Goal: Transaction & Acquisition: Purchase product/service

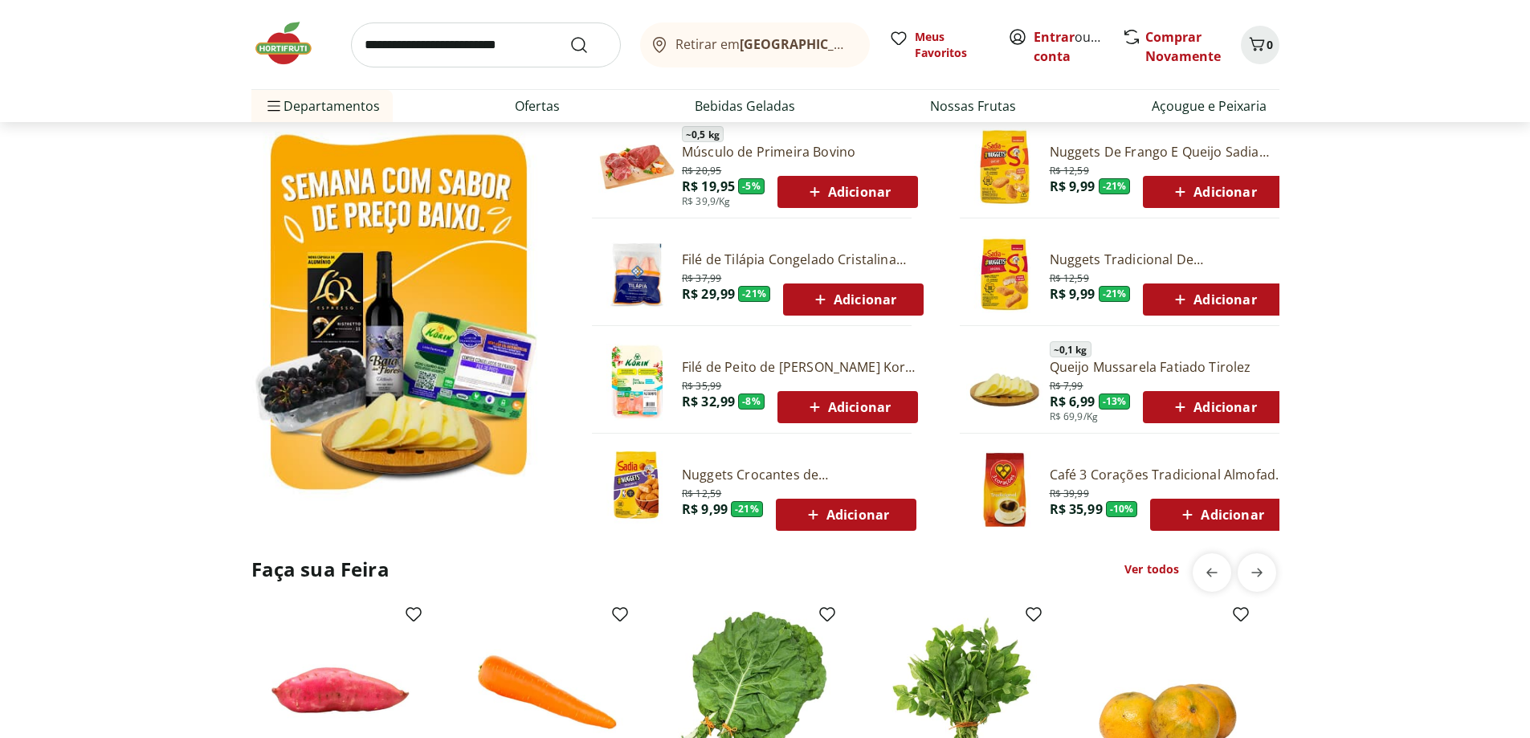
scroll to position [884, 0]
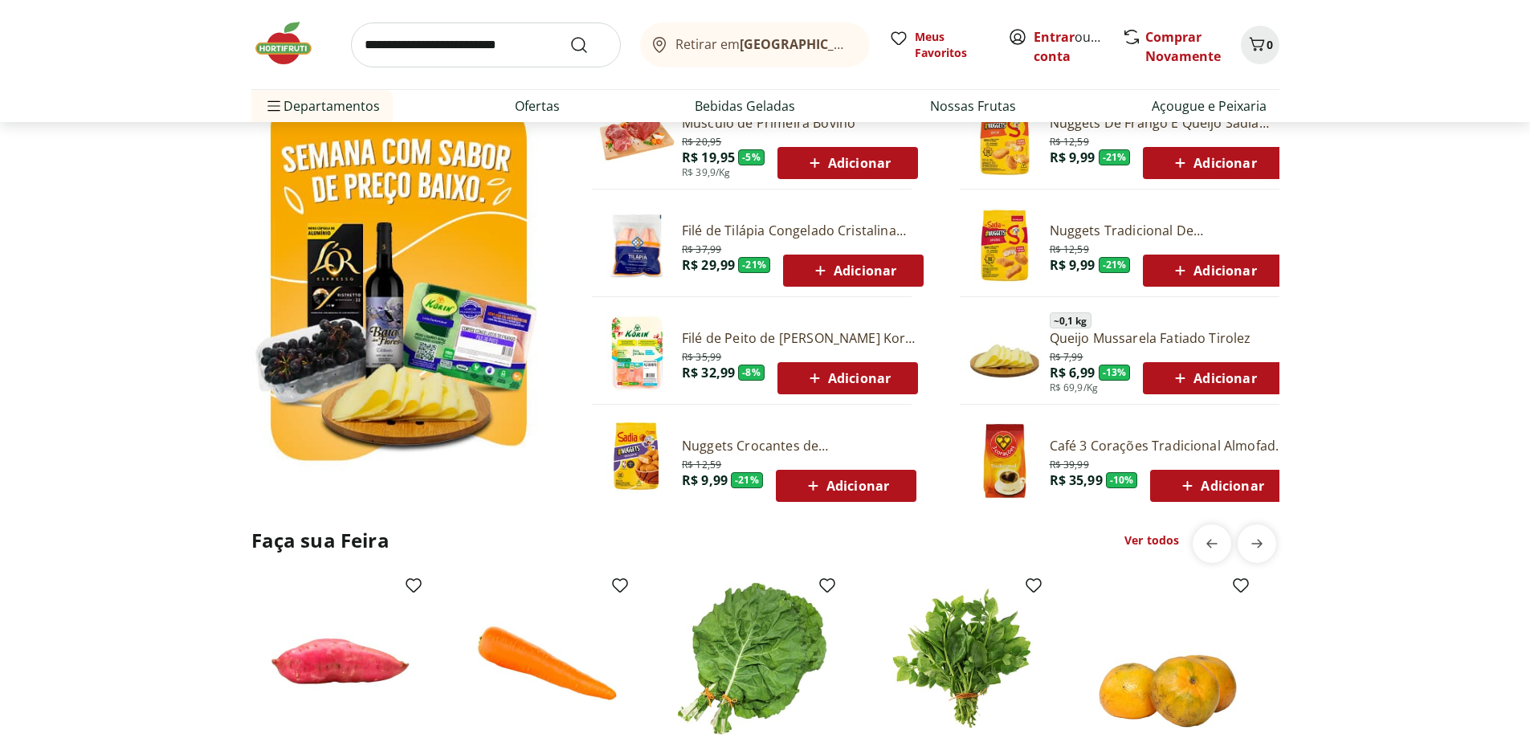
click at [1157, 539] on link "Ver todos" at bounding box center [1152, 541] width 55 height 16
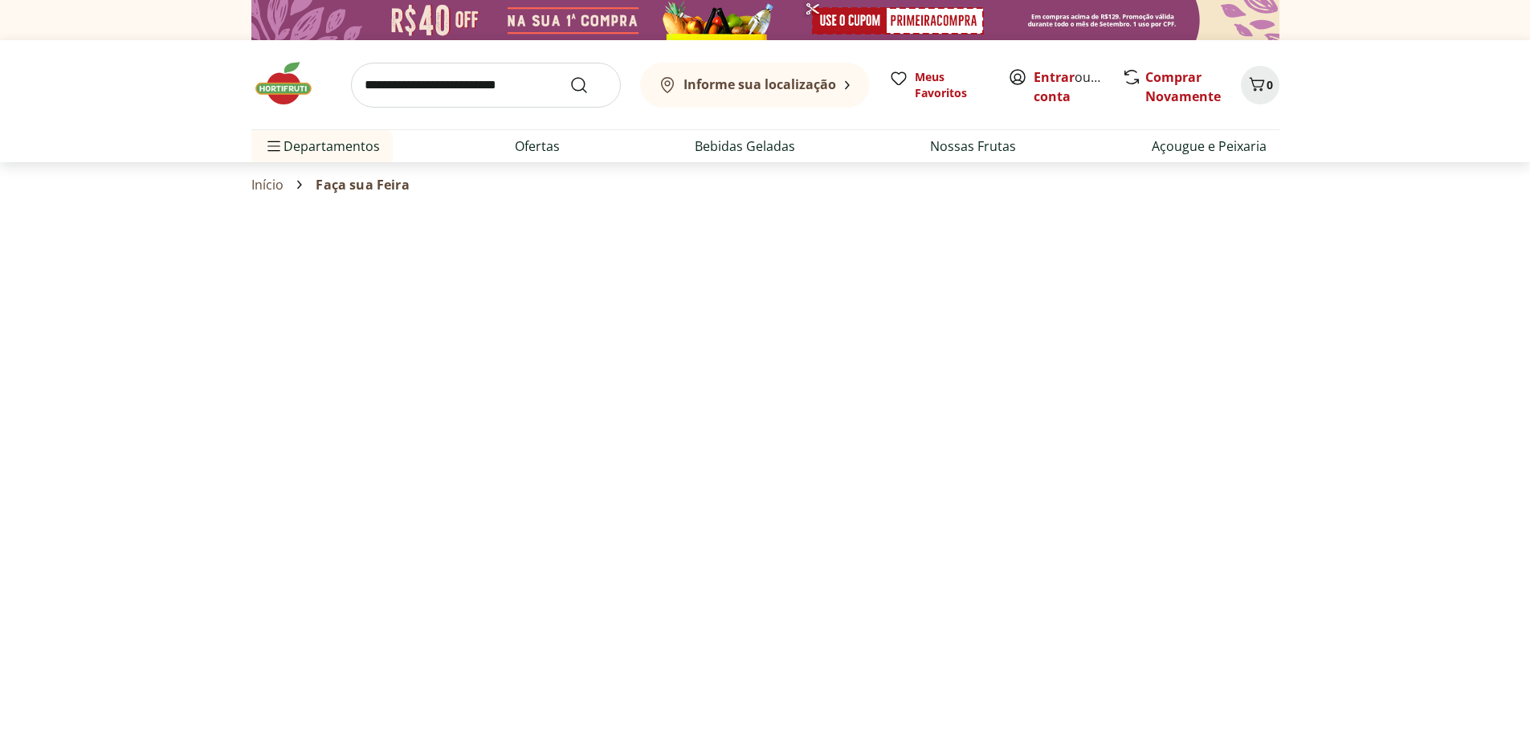
select select "**********"
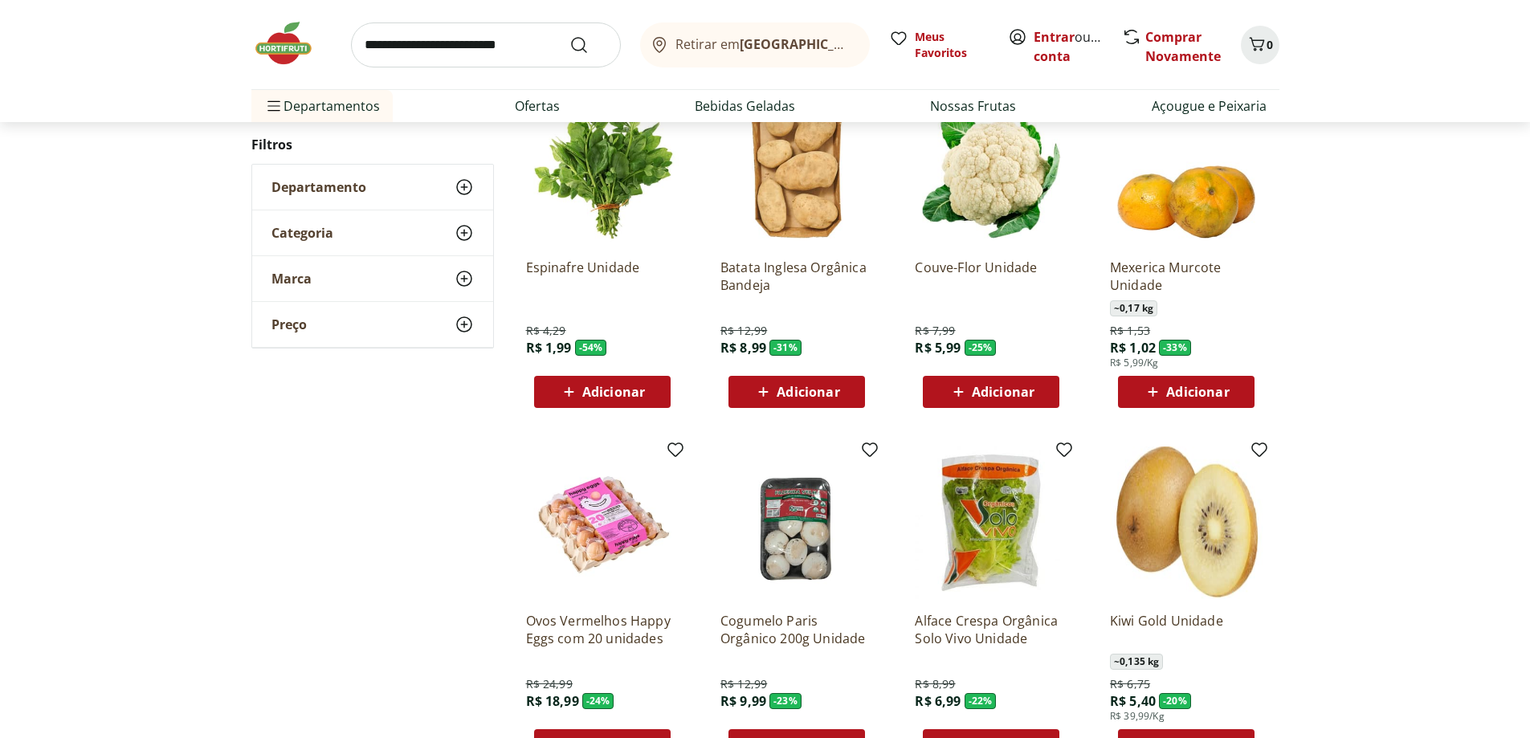
scroll to position [241, 0]
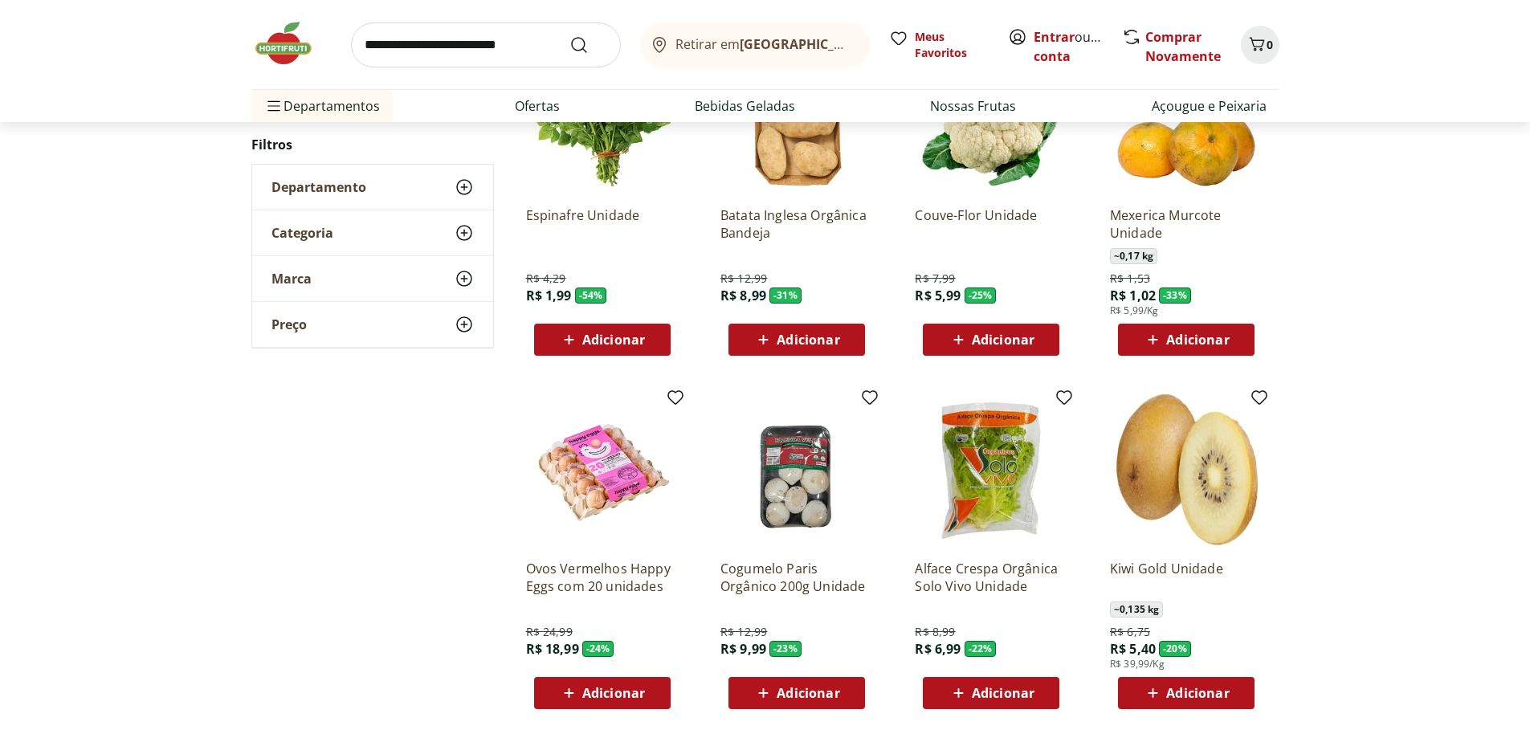
click at [809, 689] on span "Adicionar" at bounding box center [808, 693] width 63 height 13
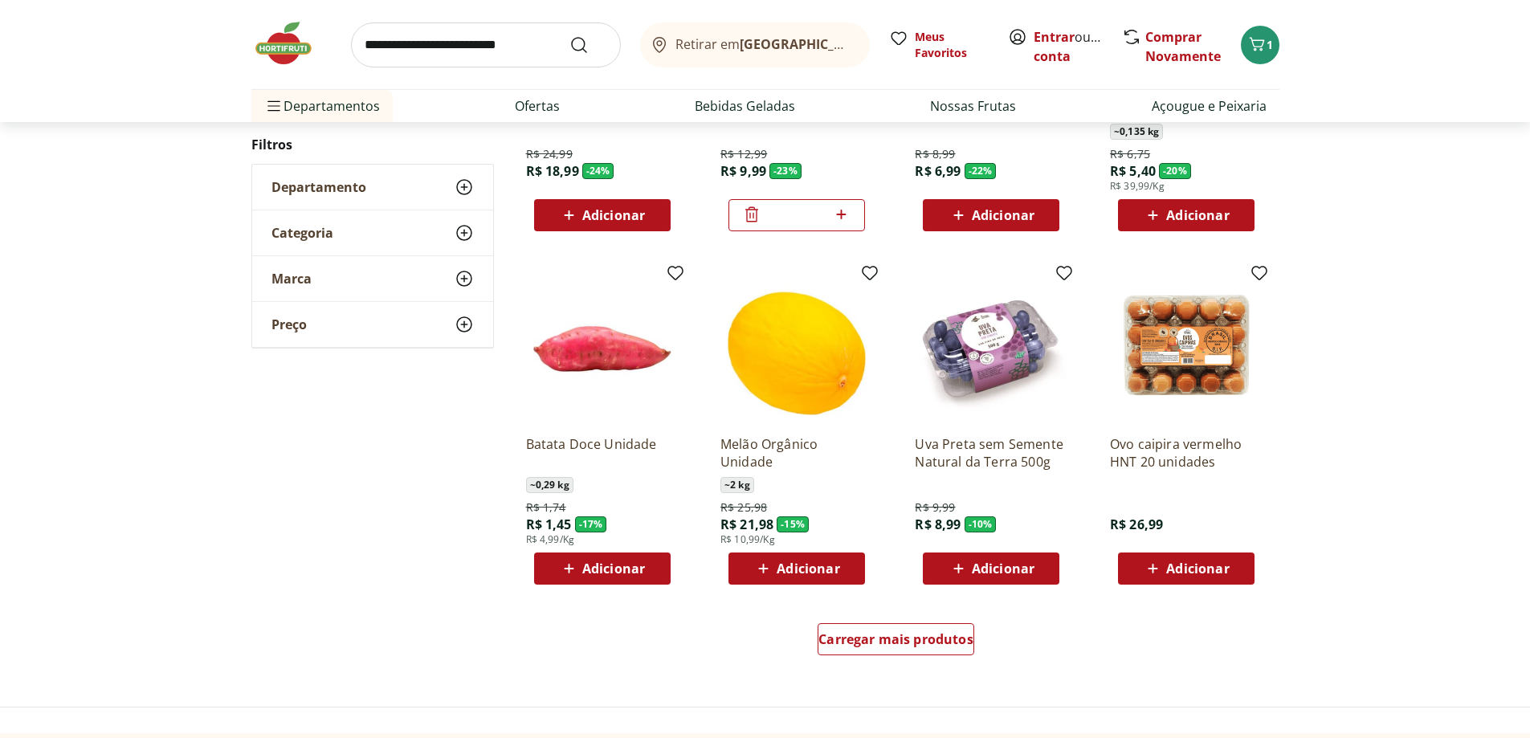
scroll to position [723, 0]
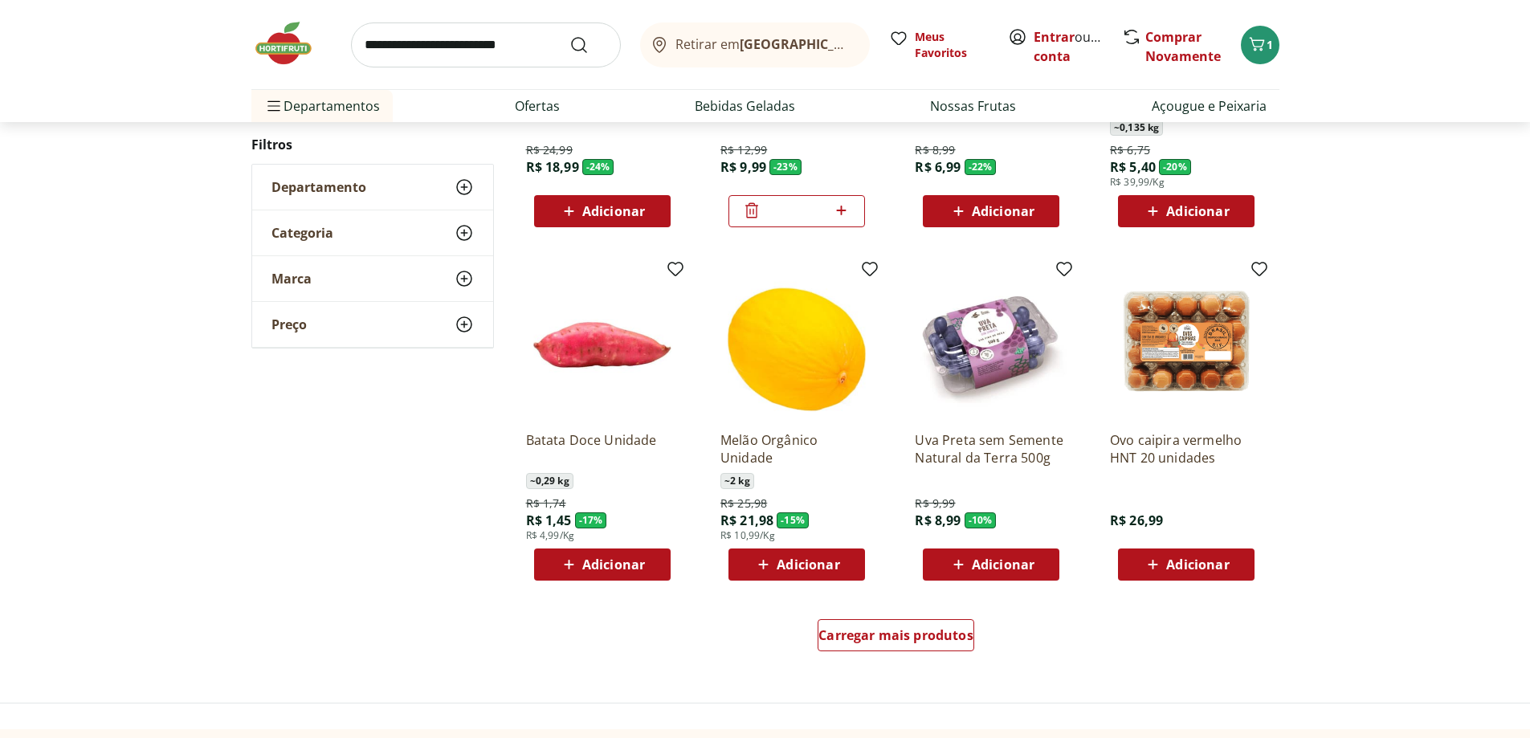
click at [650, 561] on div "Adicionar" at bounding box center [602, 564] width 111 height 29
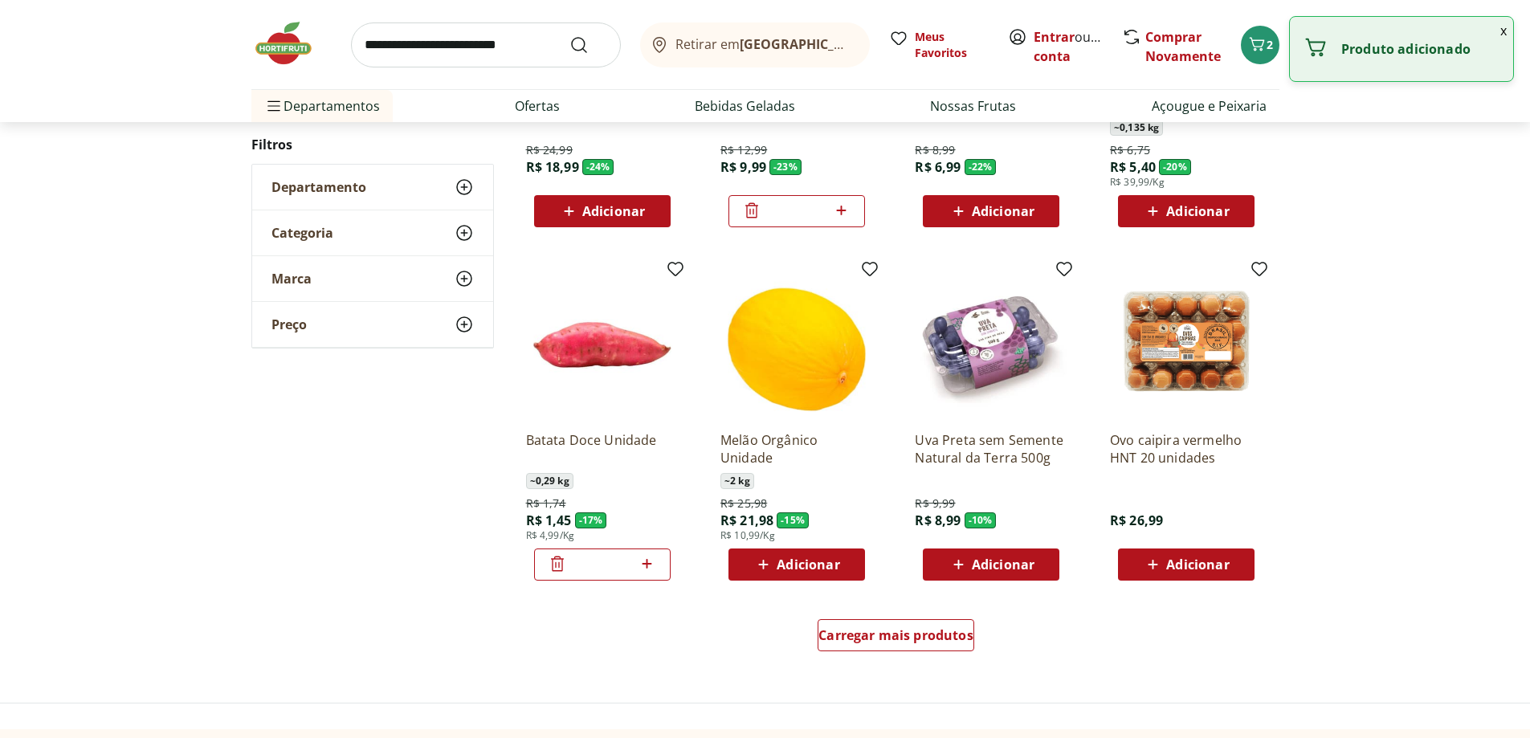
click at [645, 565] on icon at bounding box center [647, 563] width 20 height 19
type input "*"
click at [945, 633] on span "Carregar mais produtos" at bounding box center [896, 635] width 155 height 13
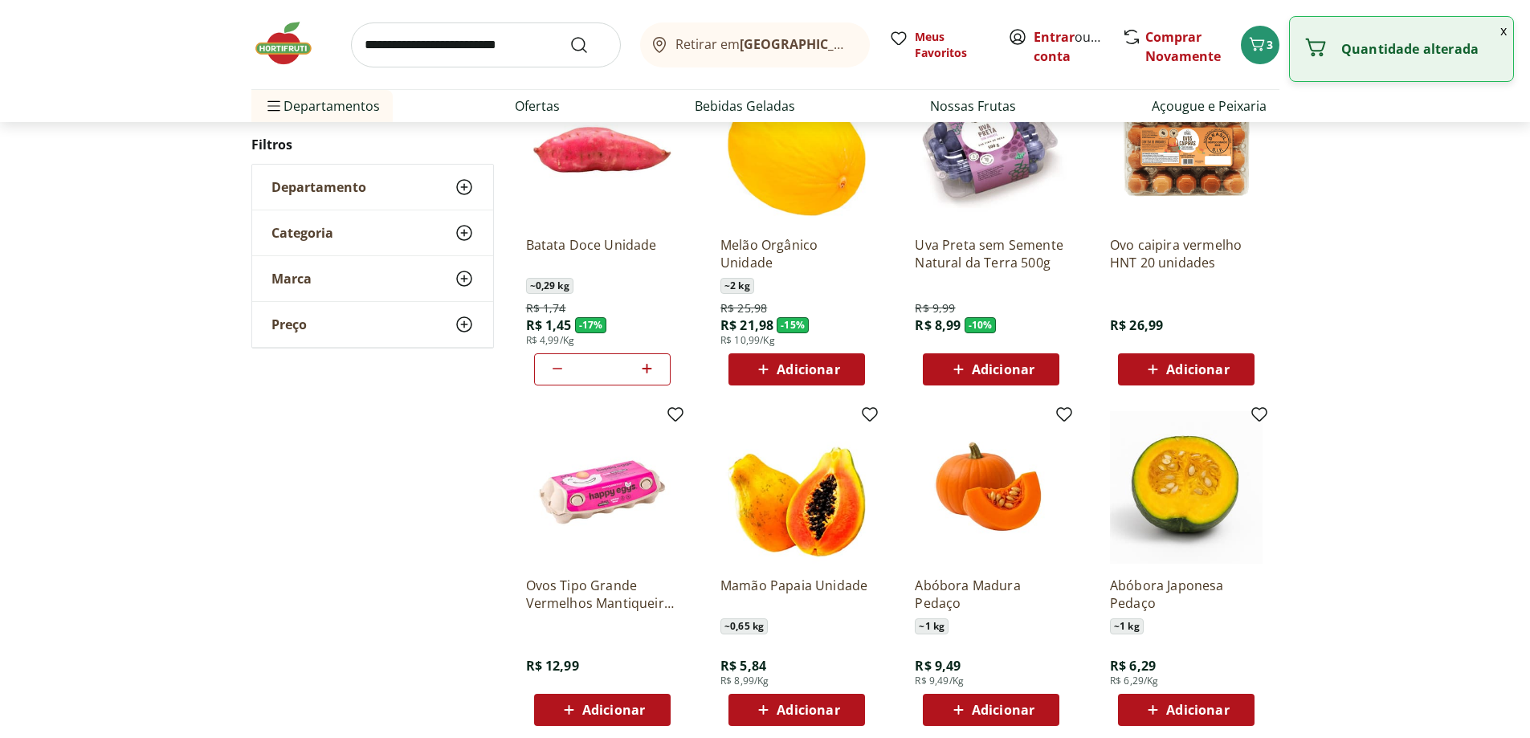
scroll to position [964, 0]
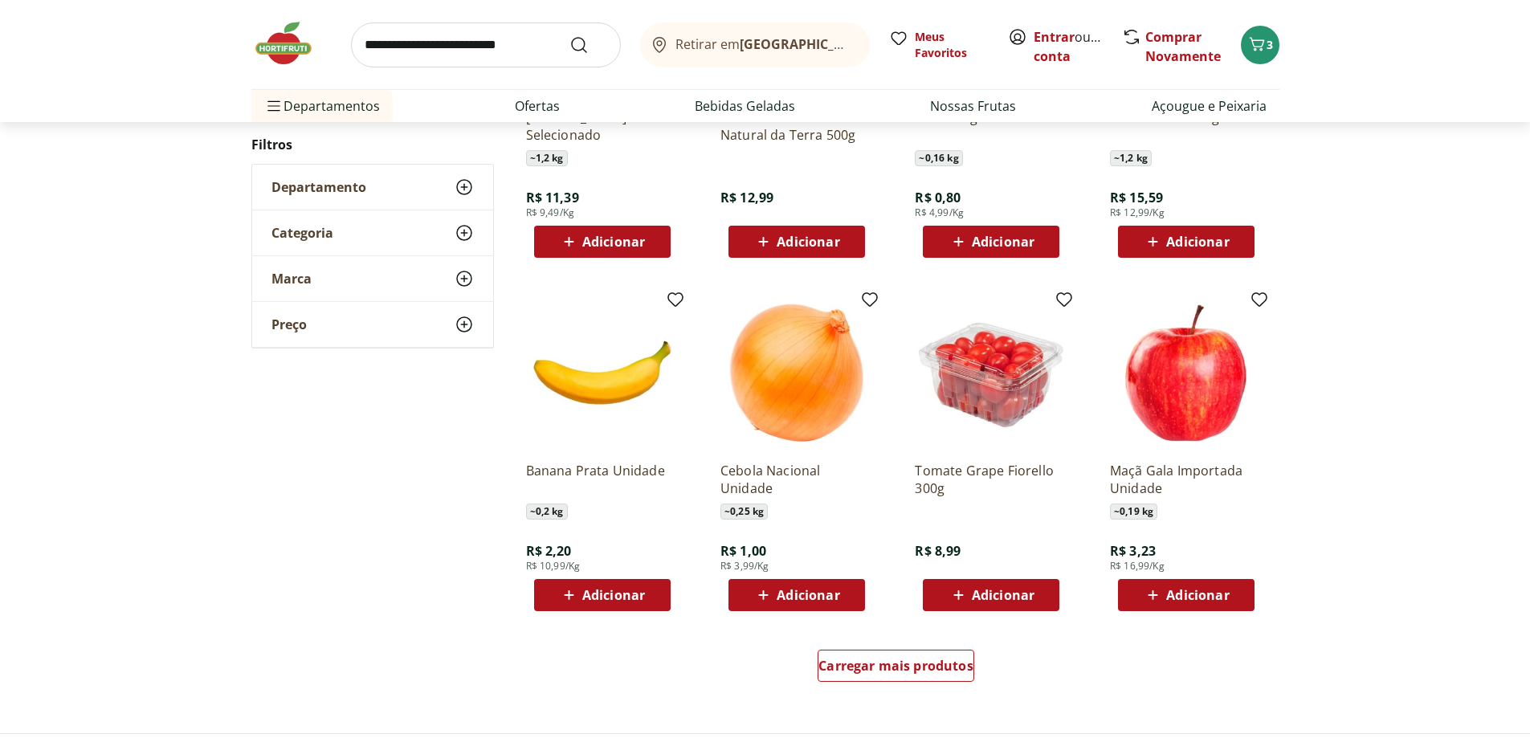
scroll to position [803, 0]
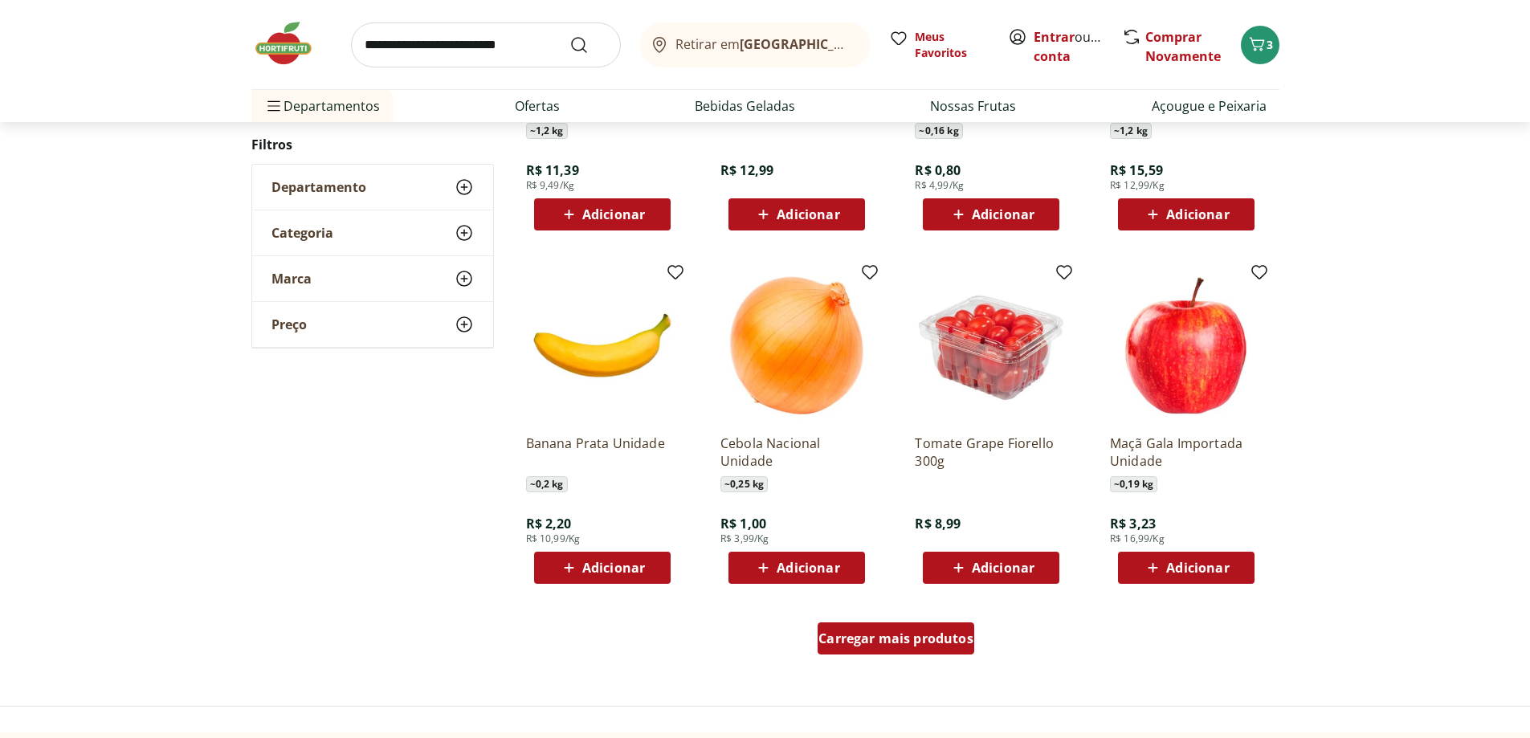
click at [962, 645] on span "Carregar mais produtos" at bounding box center [896, 638] width 155 height 13
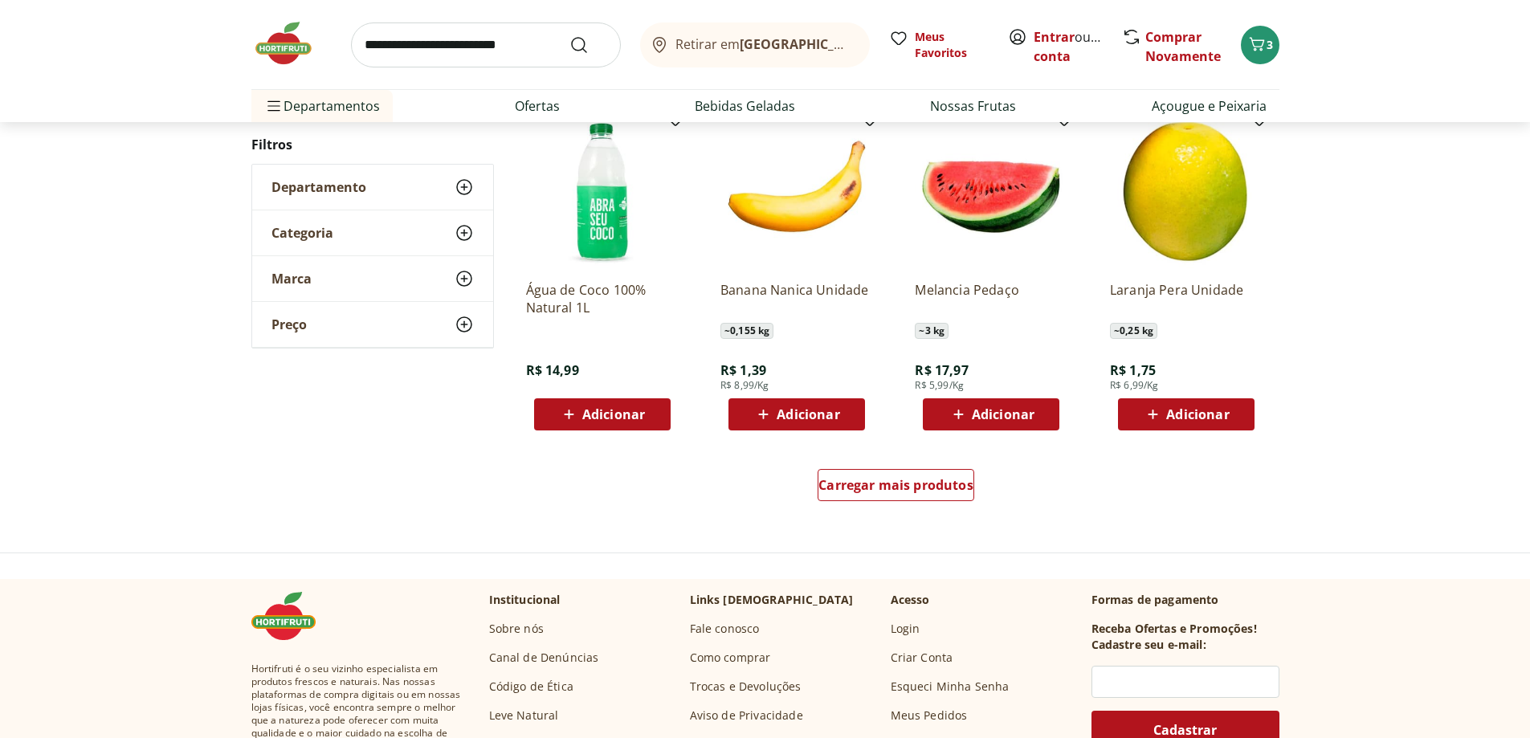
scroll to position [961, 0]
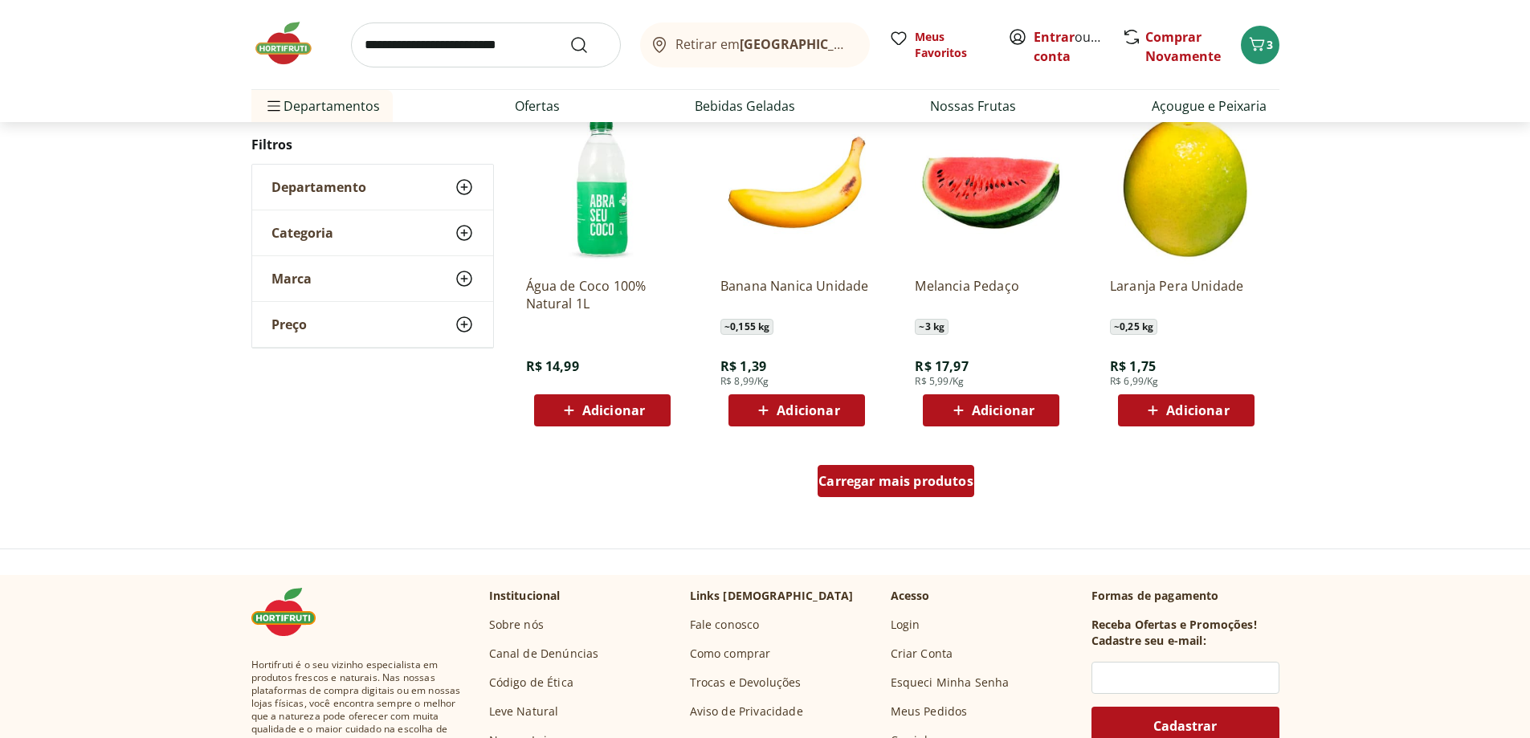
click at [953, 487] on span "Carregar mais produtos" at bounding box center [896, 481] width 155 height 13
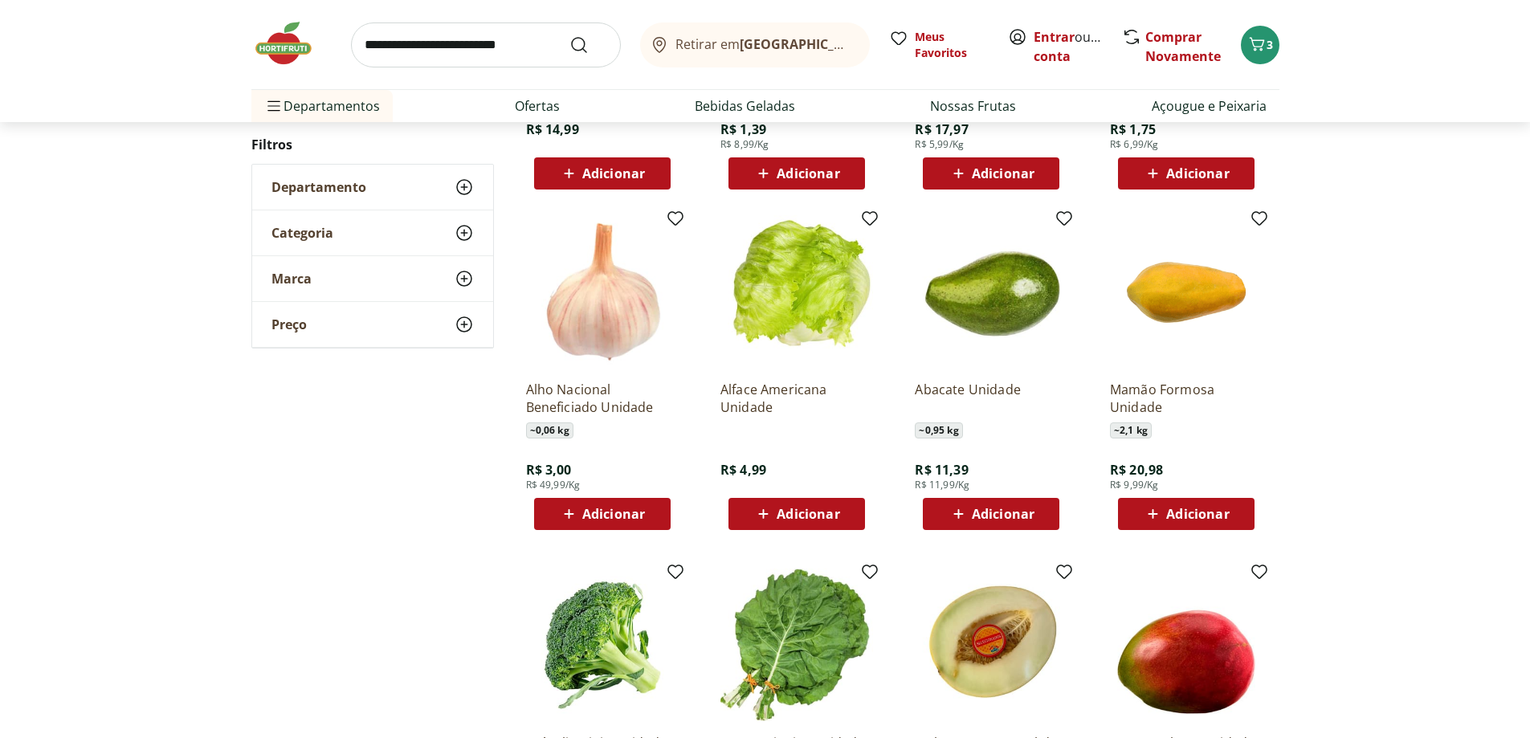
scroll to position [1202, 0]
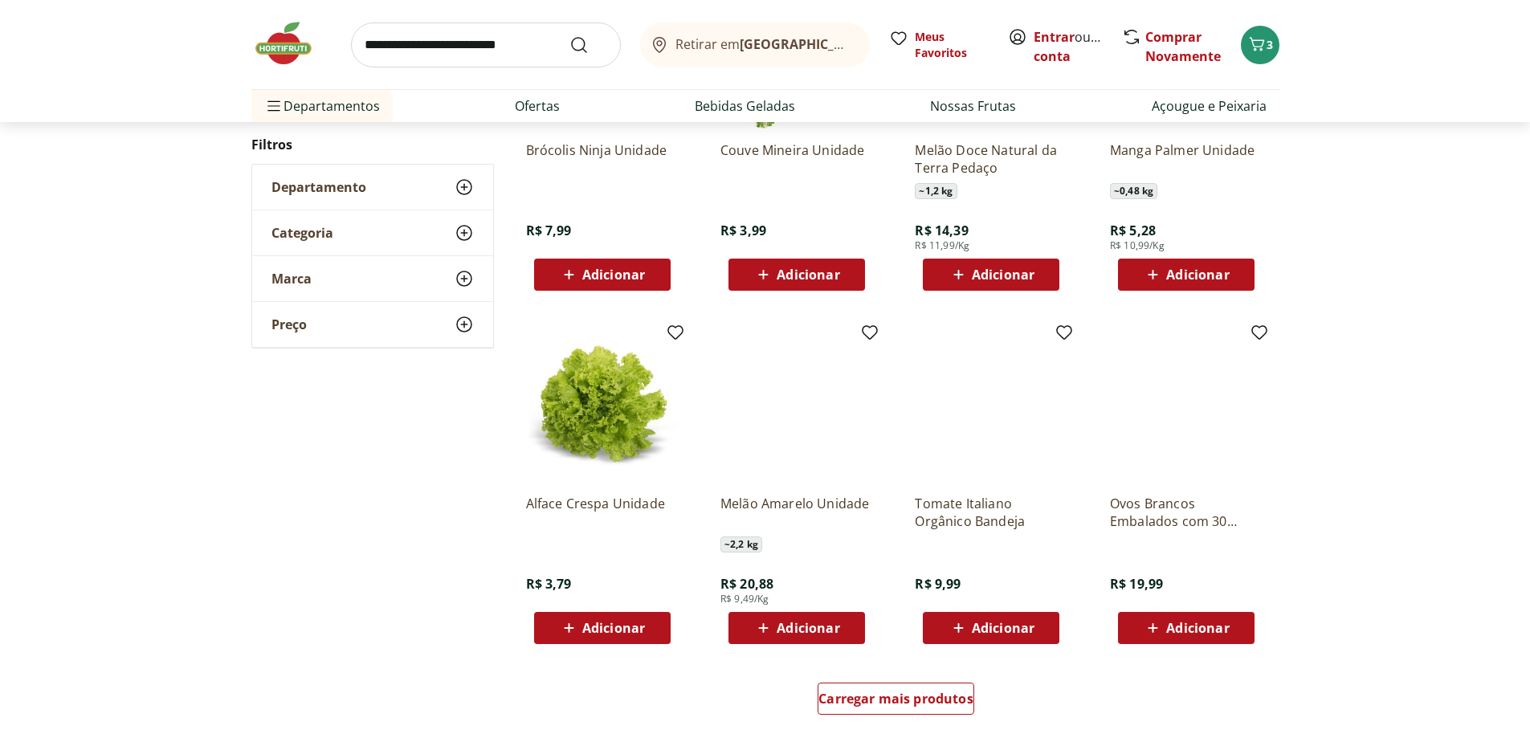
scroll to position [877, 0]
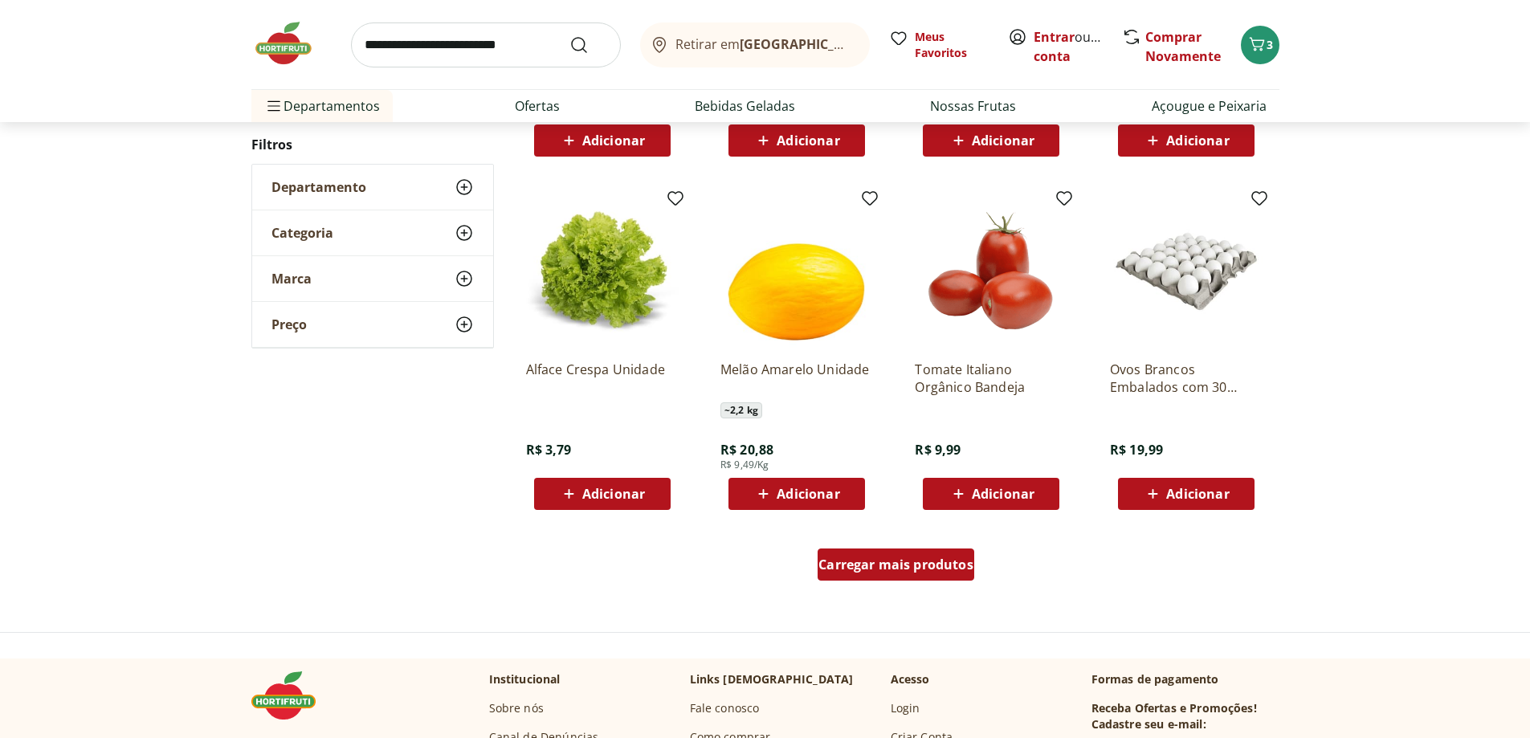
click at [950, 555] on div "Carregar mais produtos" at bounding box center [896, 565] width 157 height 32
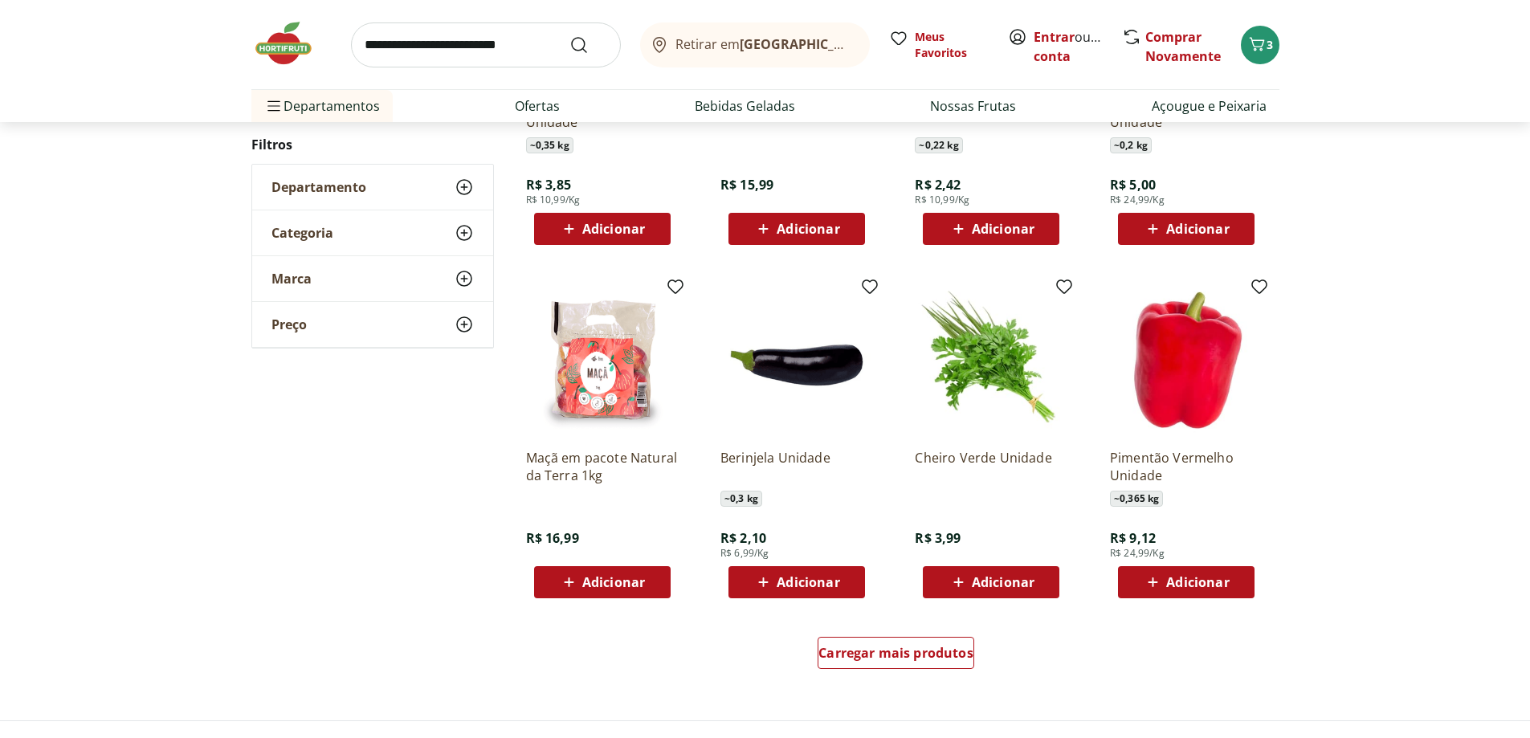
scroll to position [794, 0]
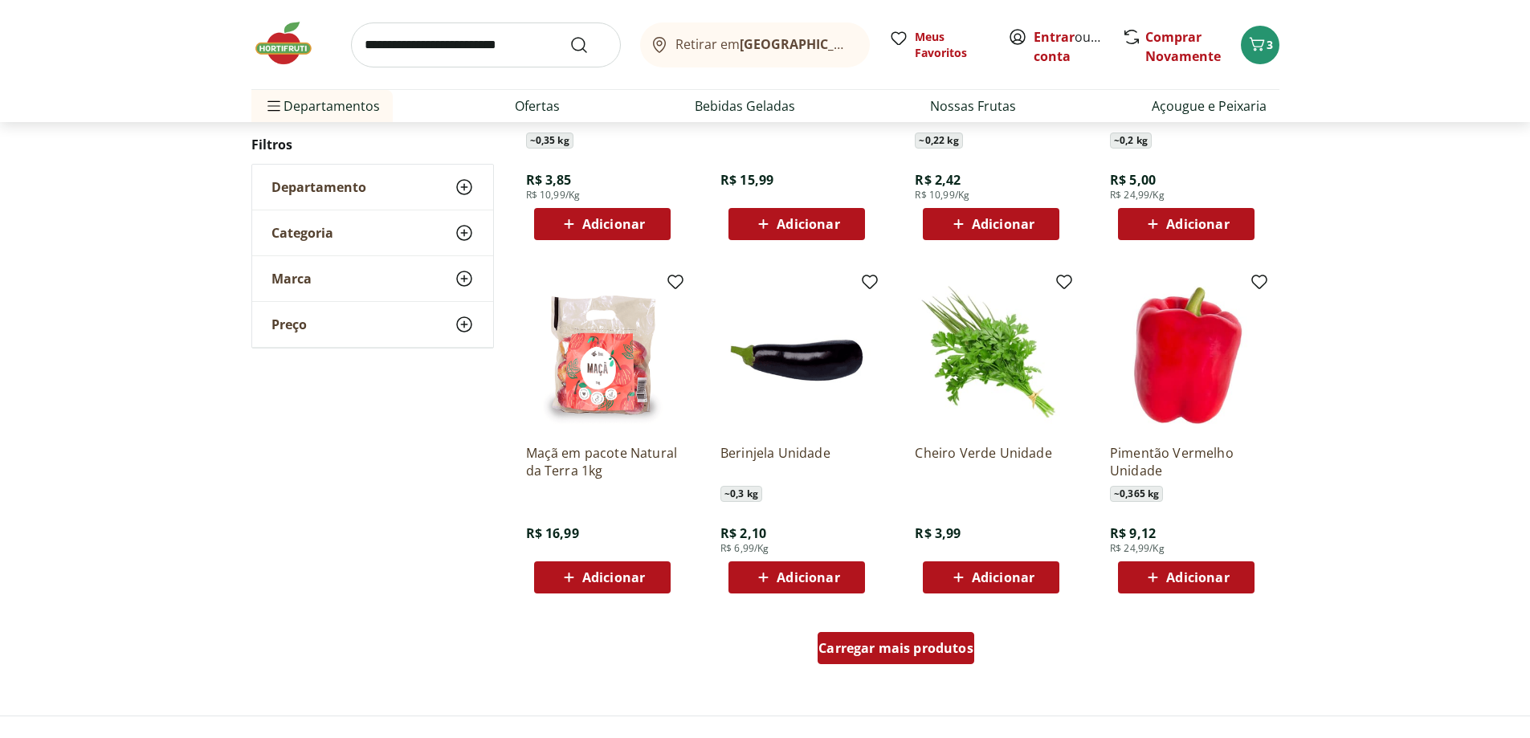
click at [948, 646] on span "Carregar mais produtos" at bounding box center [896, 648] width 155 height 13
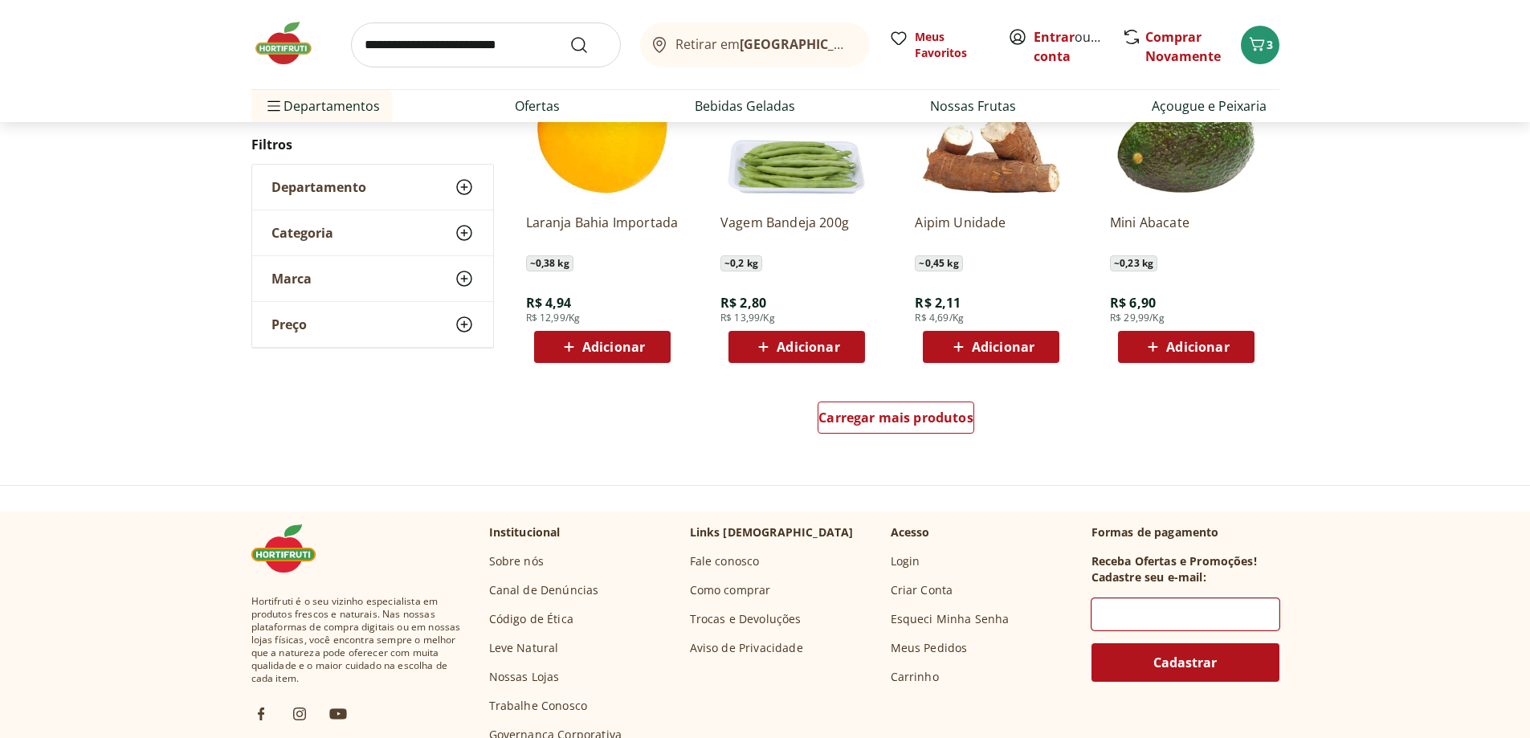
scroll to position [1031, 0]
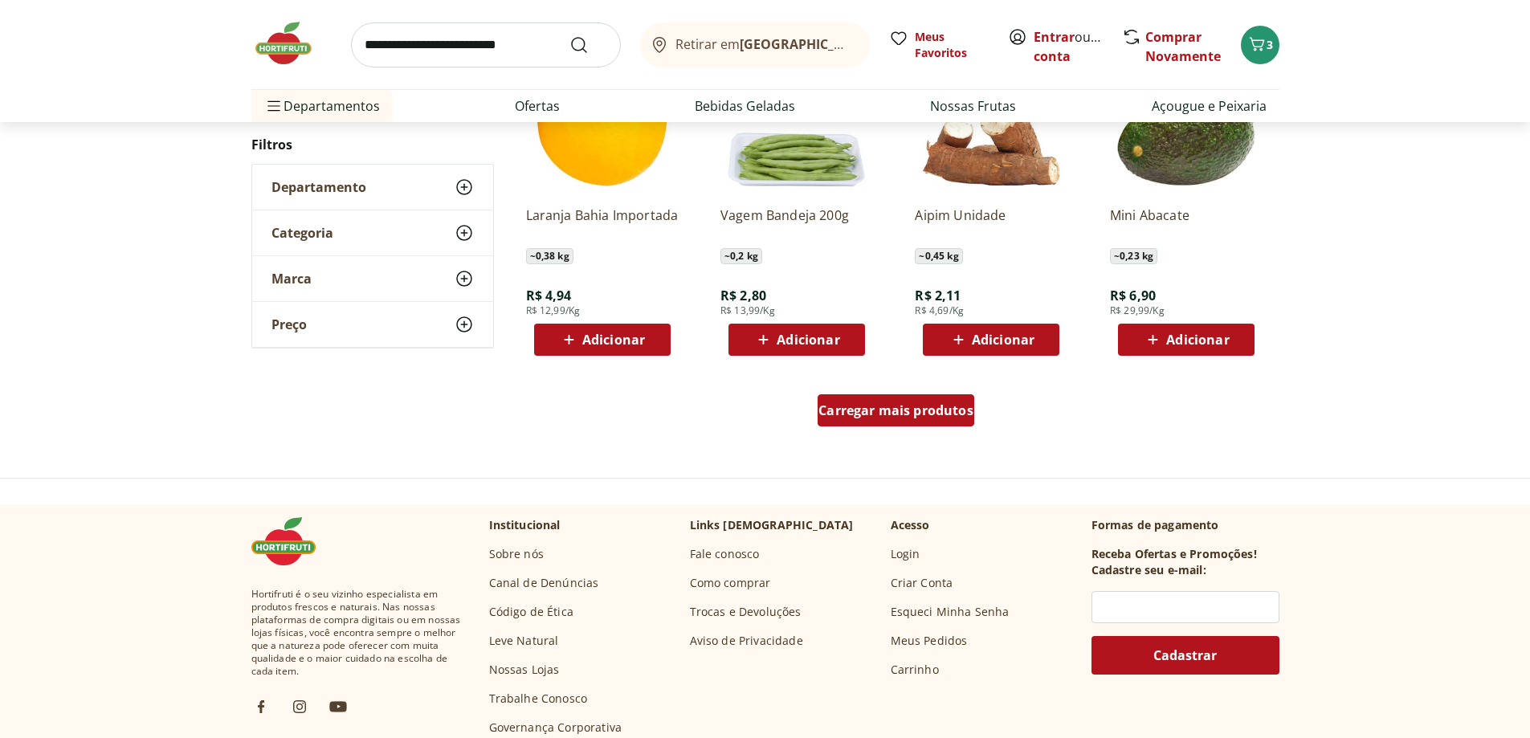
click at [918, 415] on span "Carregar mais produtos" at bounding box center [896, 410] width 155 height 13
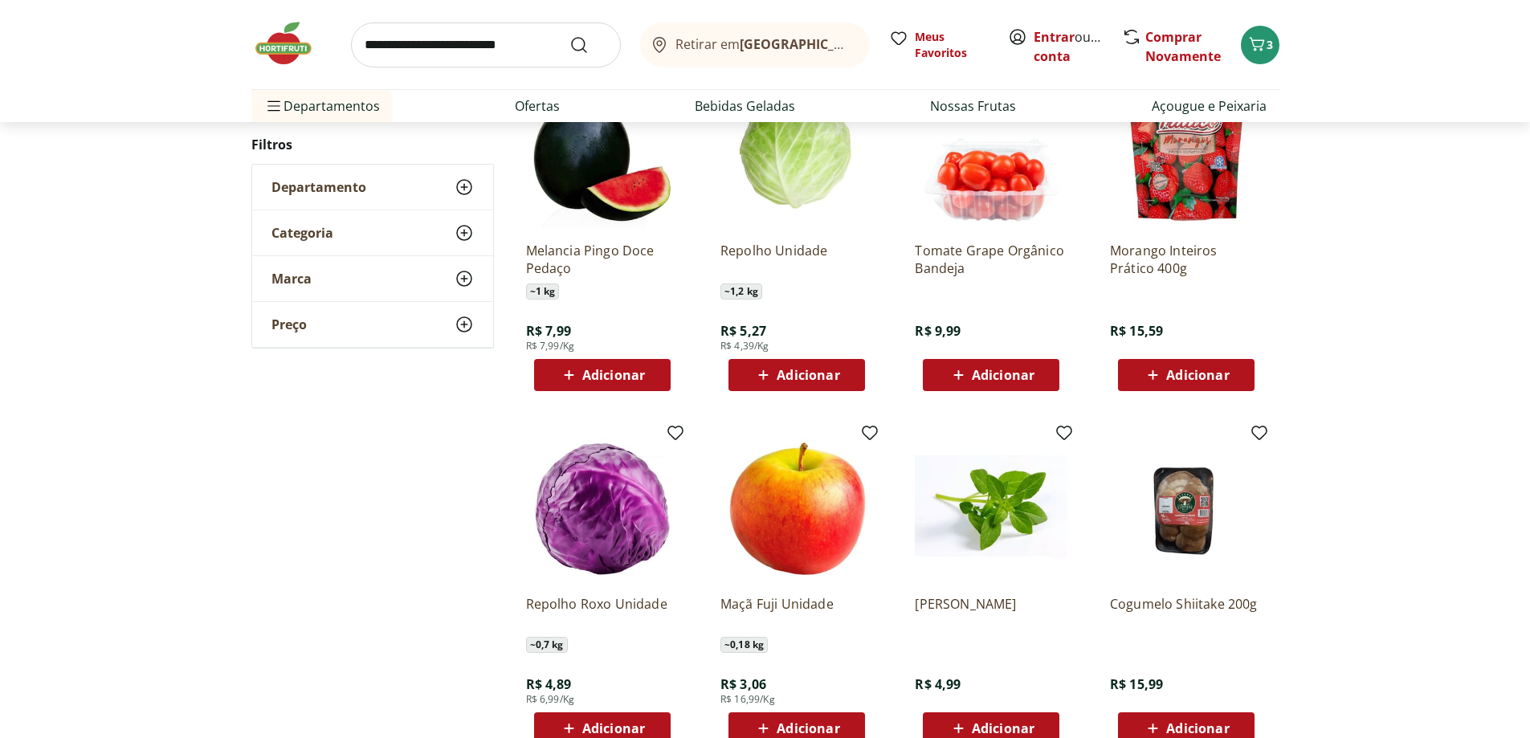
scroll to position [787, 0]
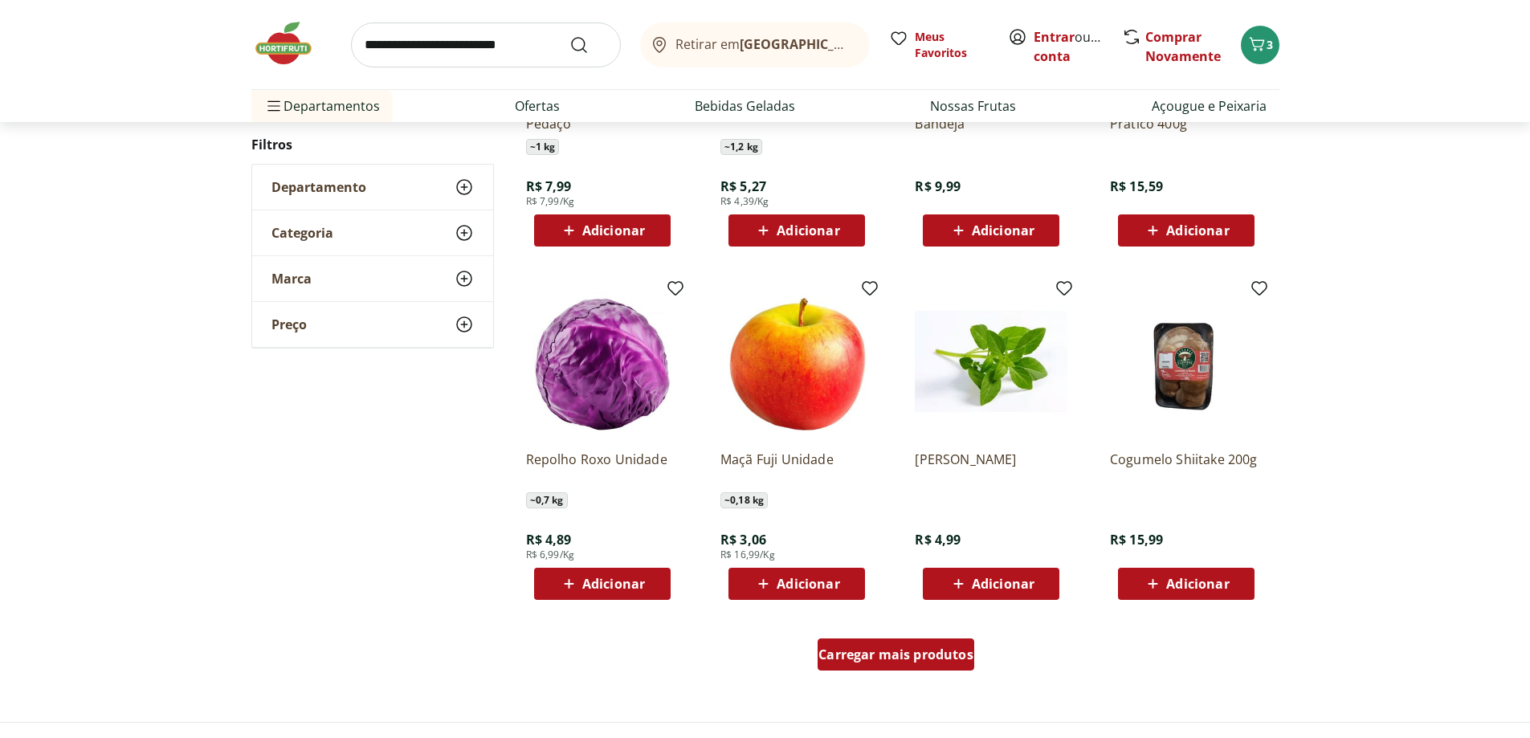
click at [963, 655] on span "Carregar mais produtos" at bounding box center [896, 654] width 155 height 13
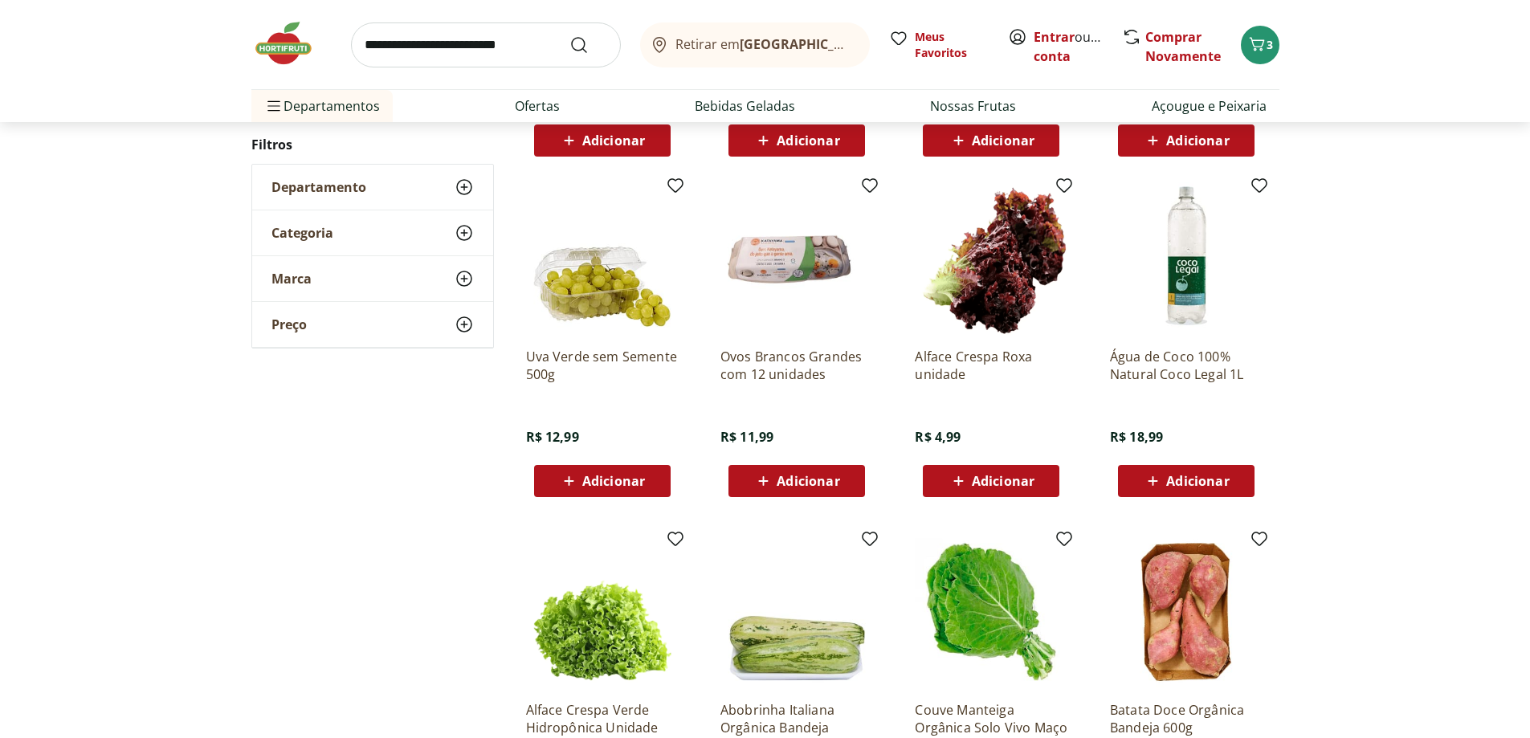
scroll to position [1269, 0]
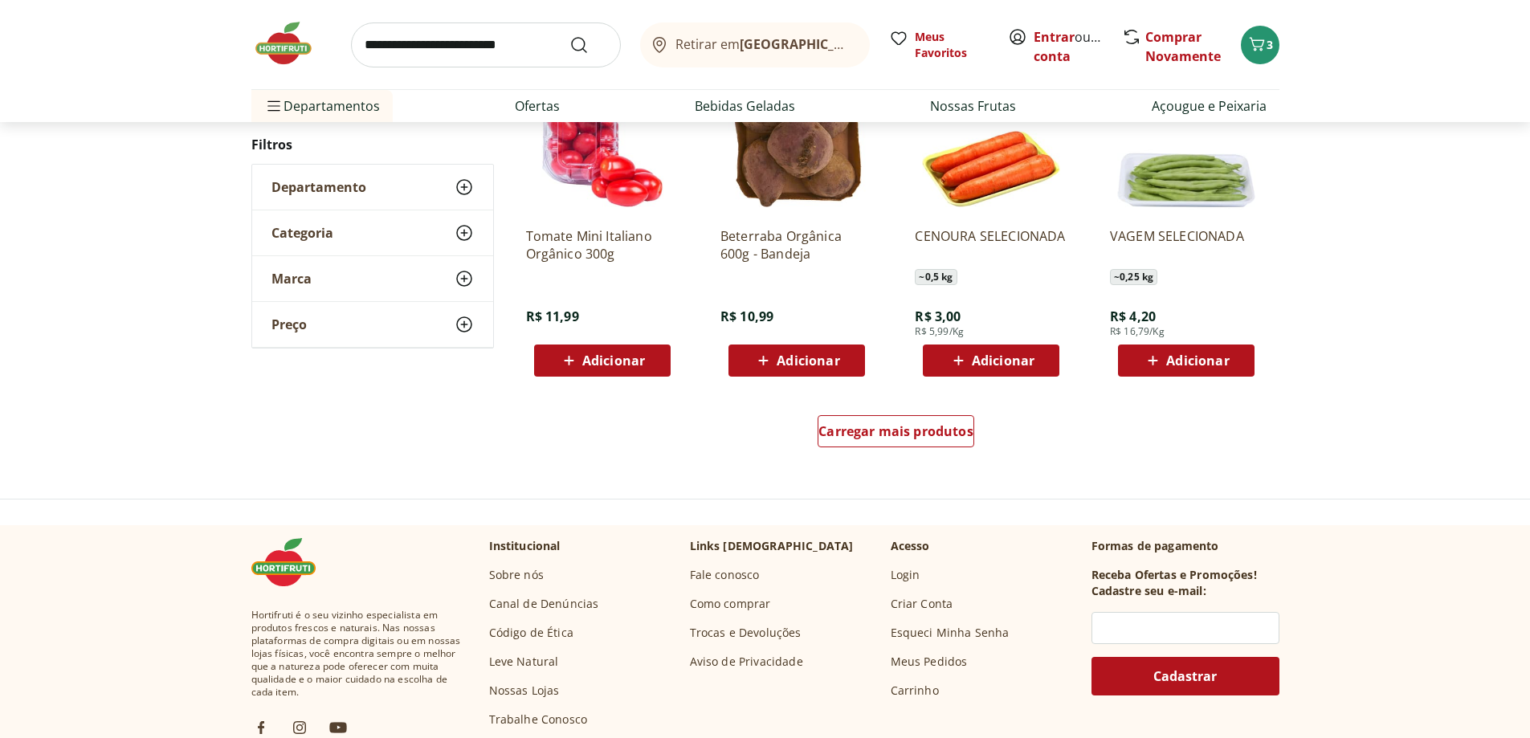
scroll to position [1025, 0]
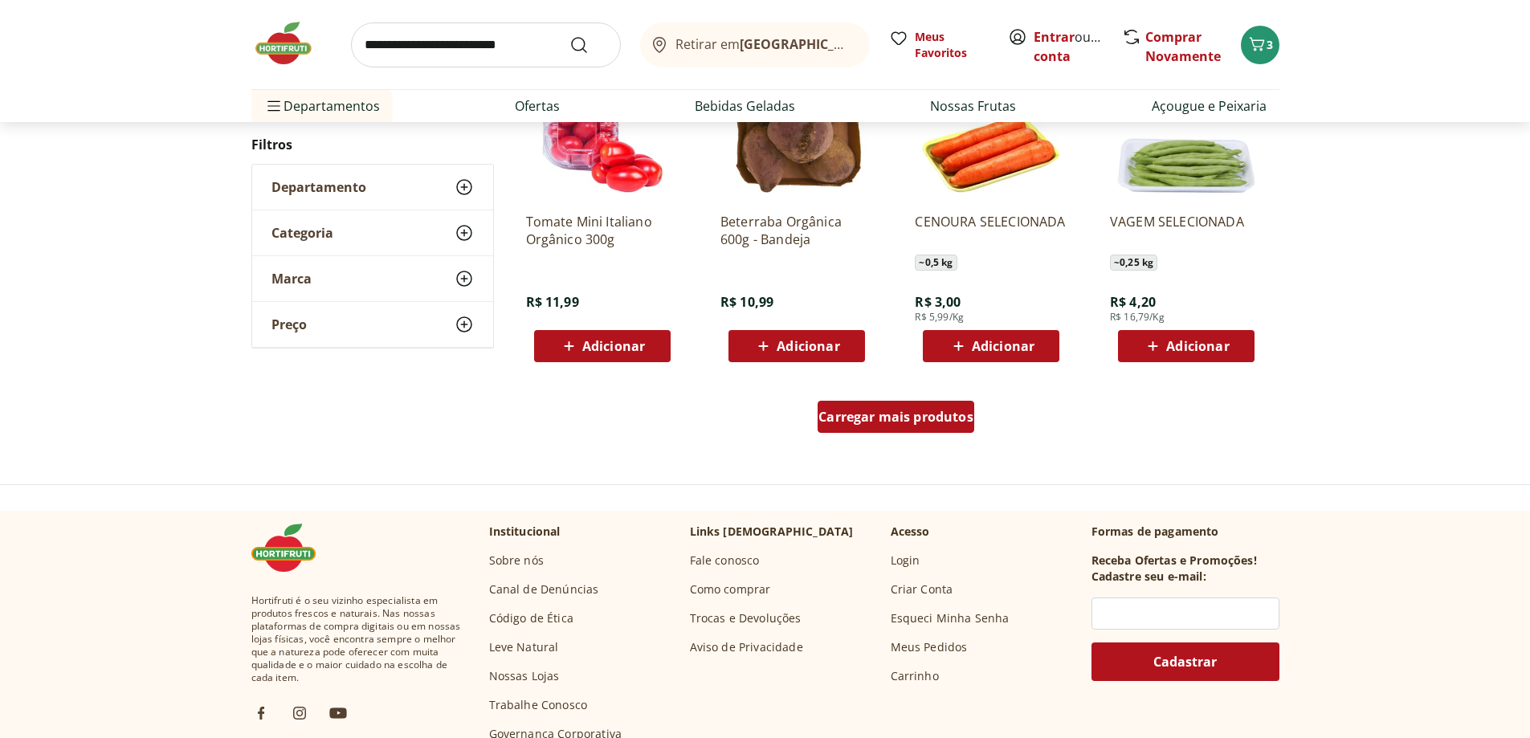
click at [886, 420] on span "Carregar mais produtos" at bounding box center [896, 416] width 155 height 13
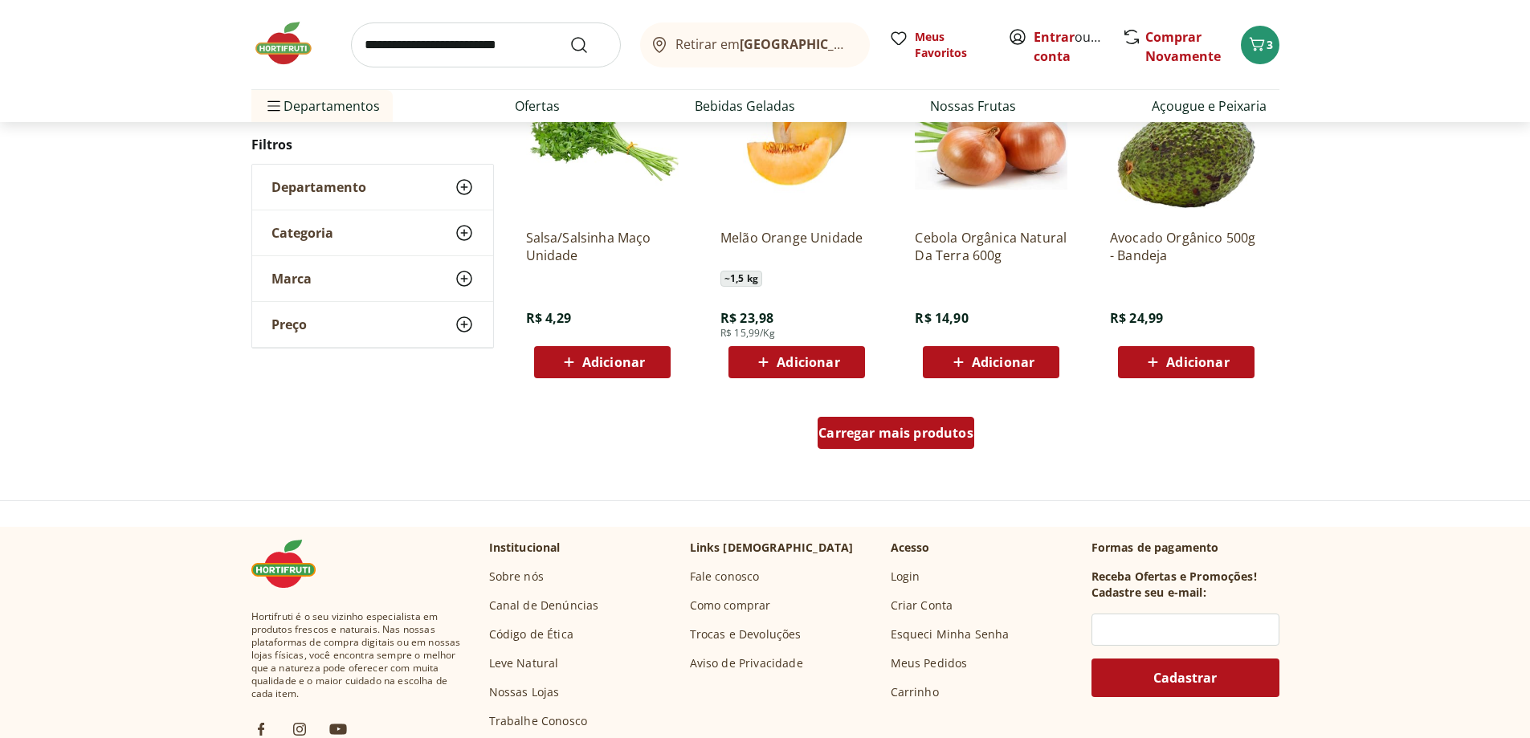
scroll to position [1022, 0]
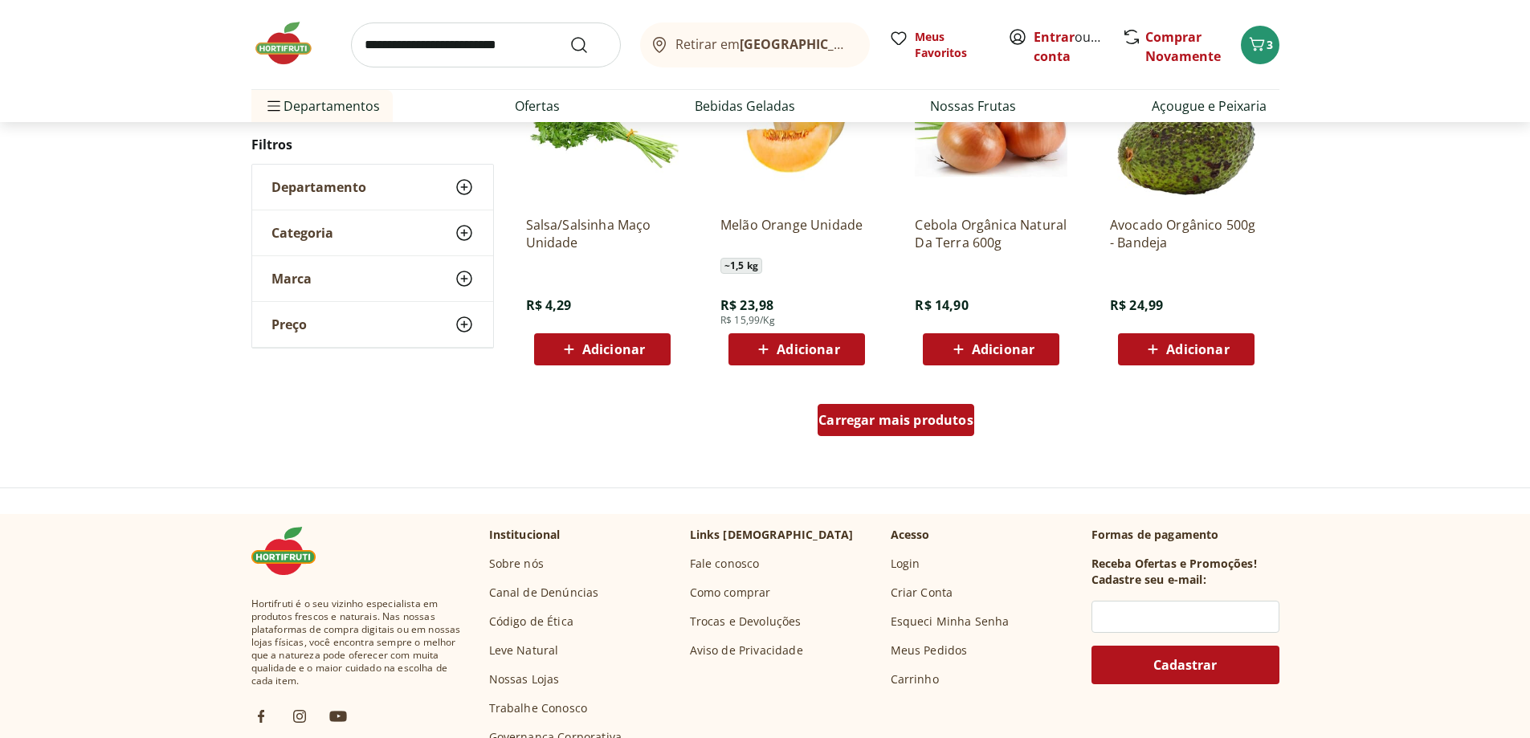
click at [937, 423] on span "Carregar mais produtos" at bounding box center [896, 420] width 155 height 13
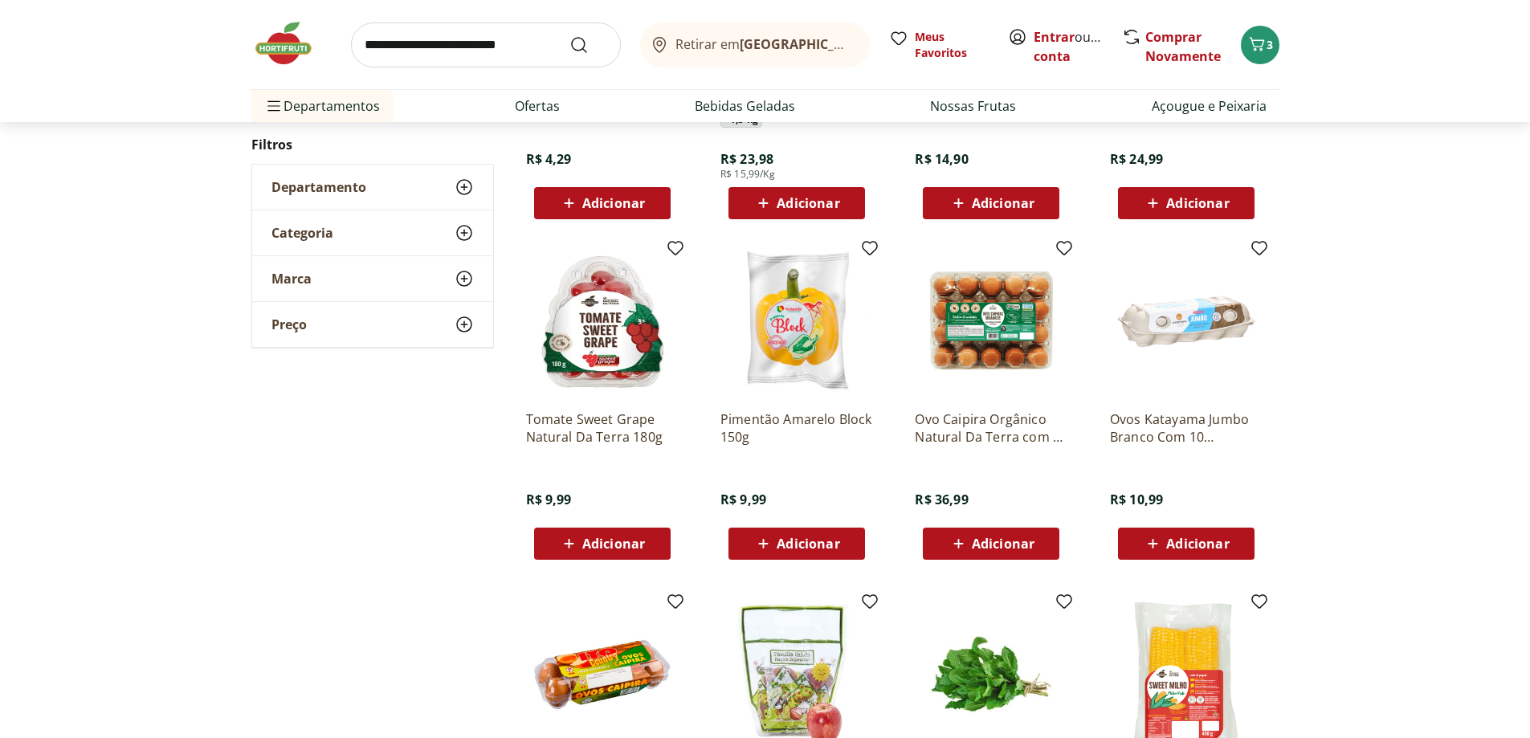
scroll to position [1263, 0]
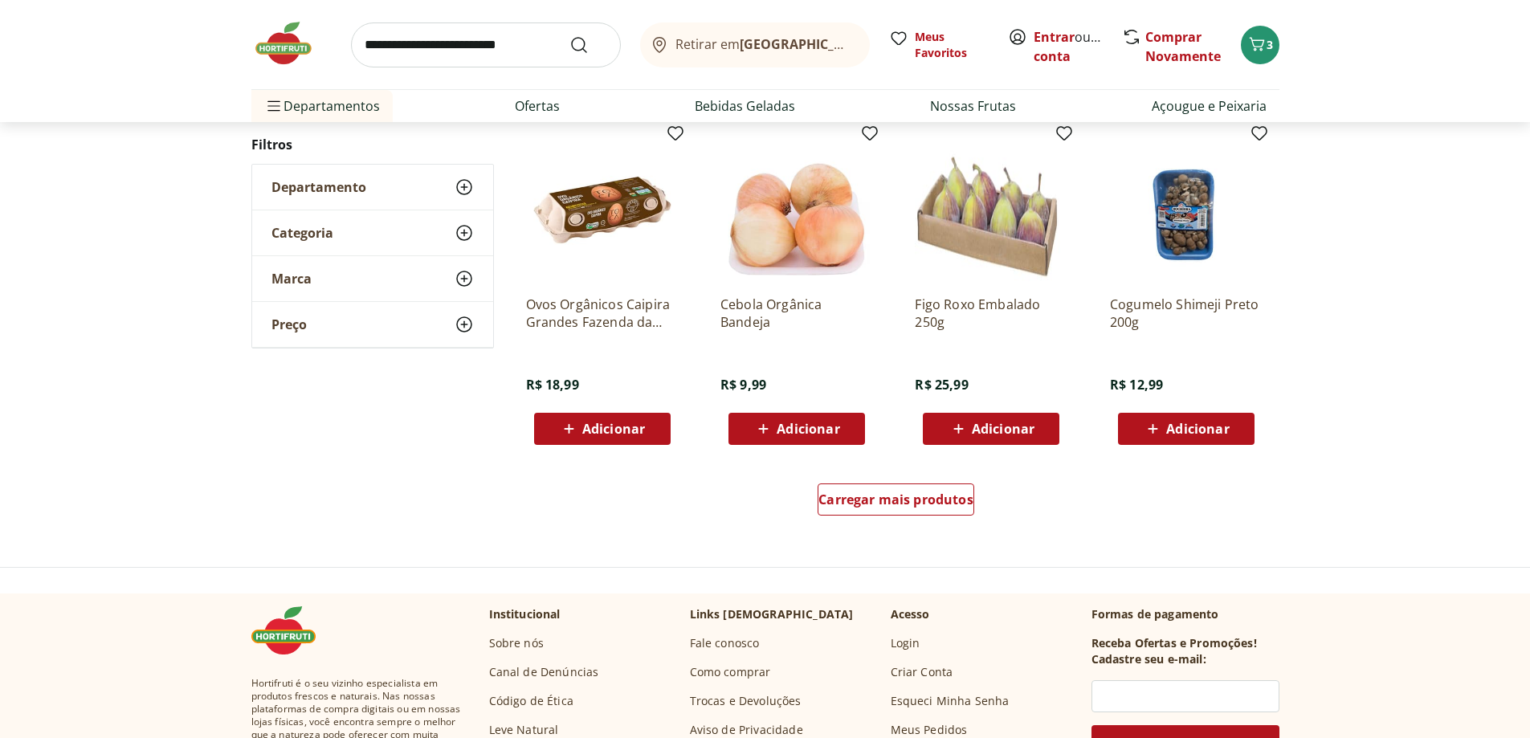
scroll to position [1019, 0]
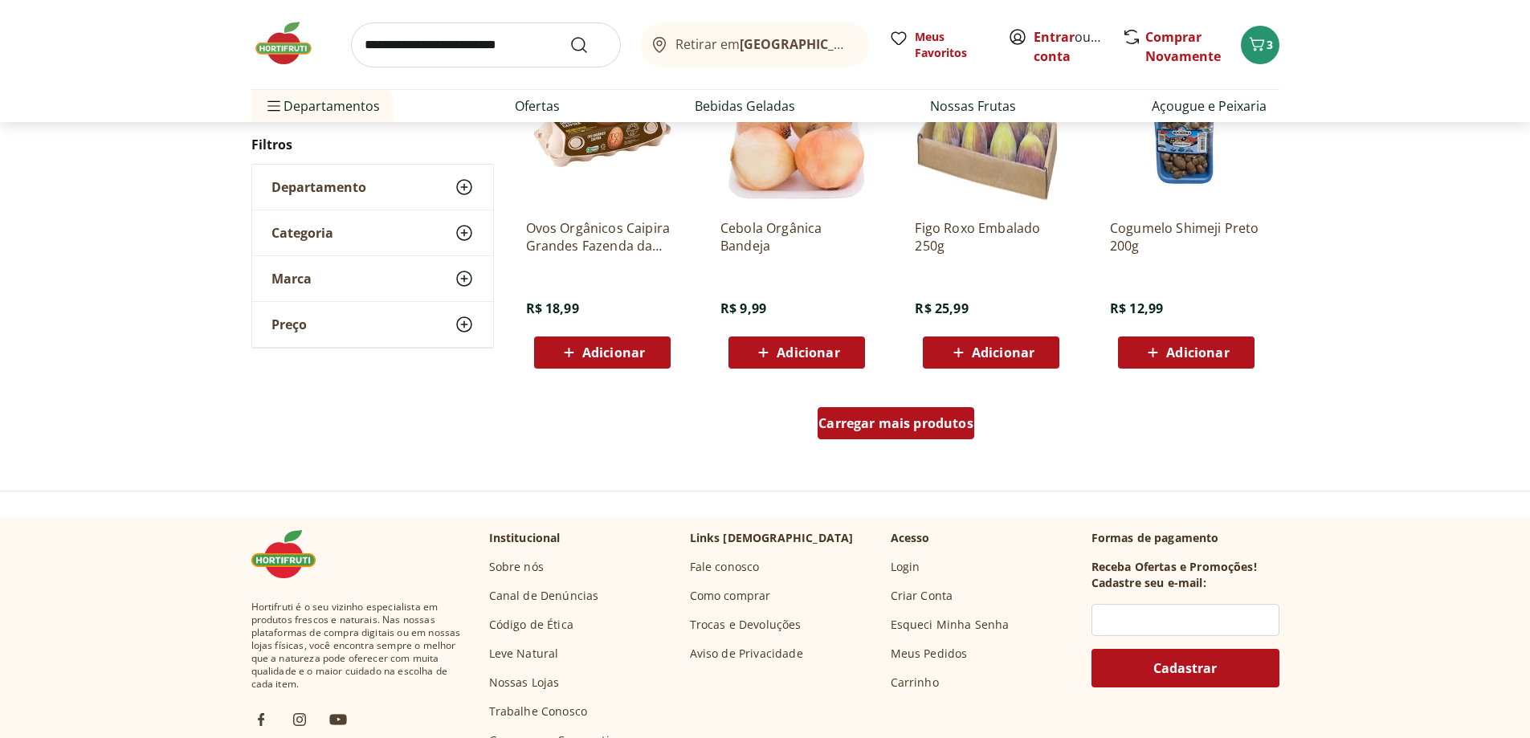
click at [848, 411] on div "Carregar mais produtos" at bounding box center [896, 423] width 157 height 32
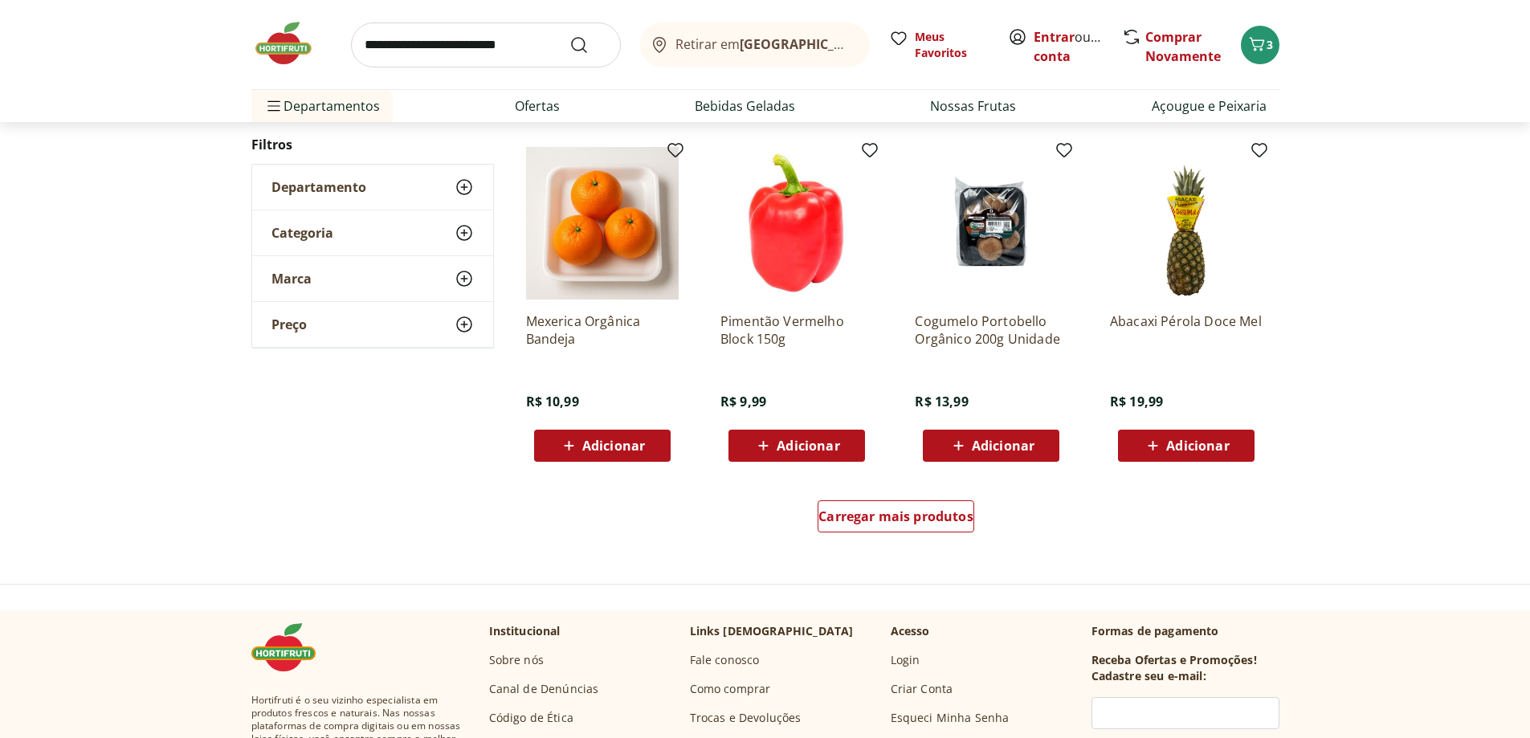
scroll to position [935, 0]
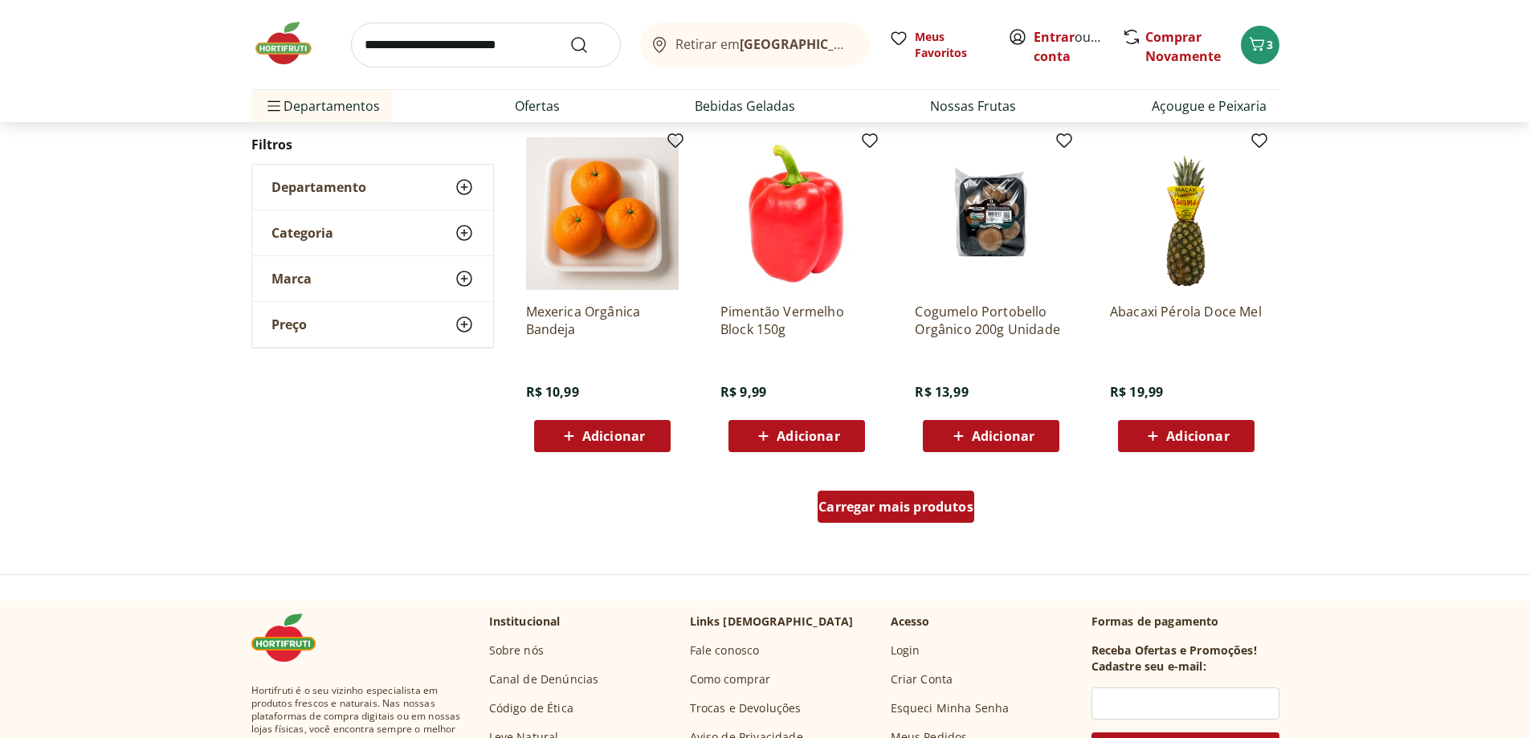
click at [967, 500] on span "Carregar mais produtos" at bounding box center [896, 506] width 155 height 13
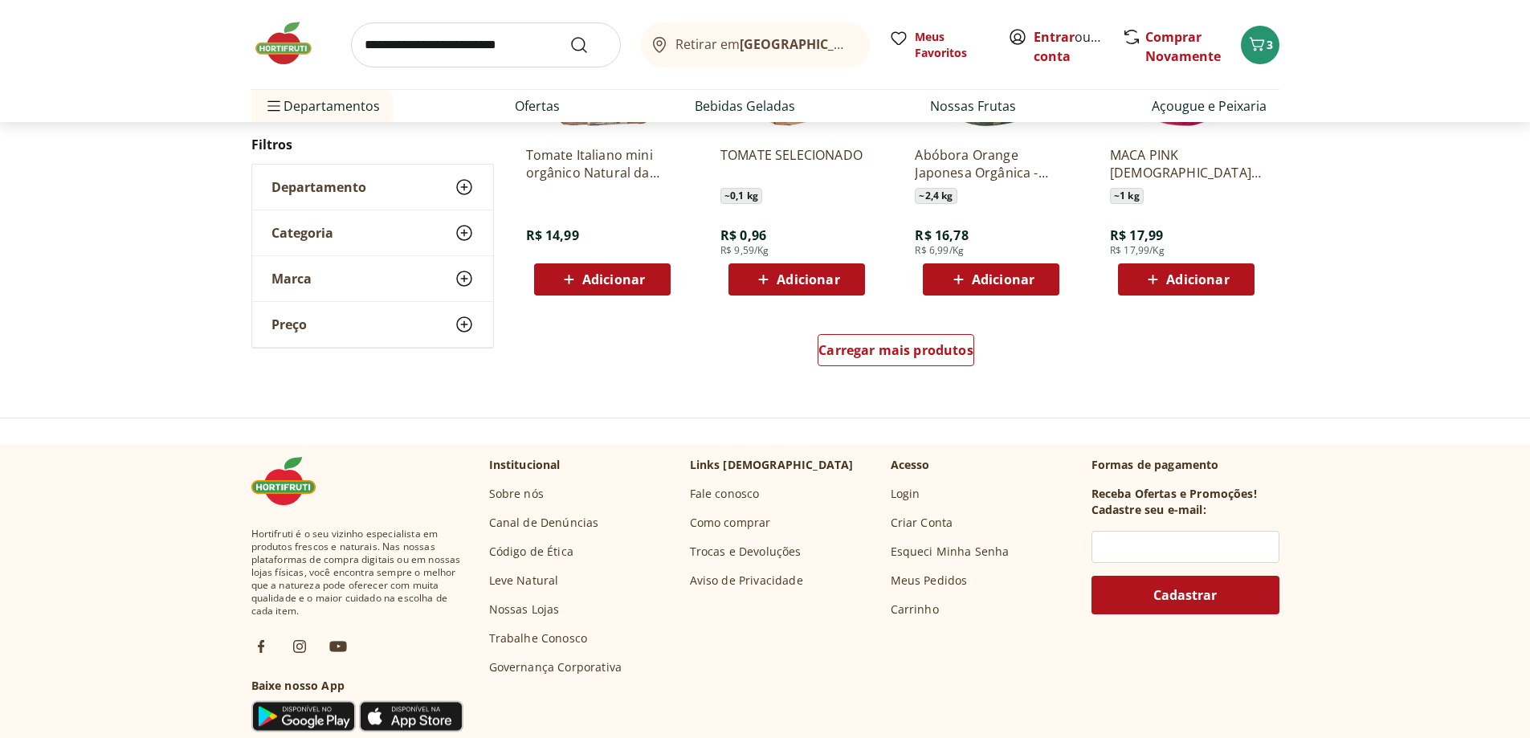
scroll to position [1092, 0]
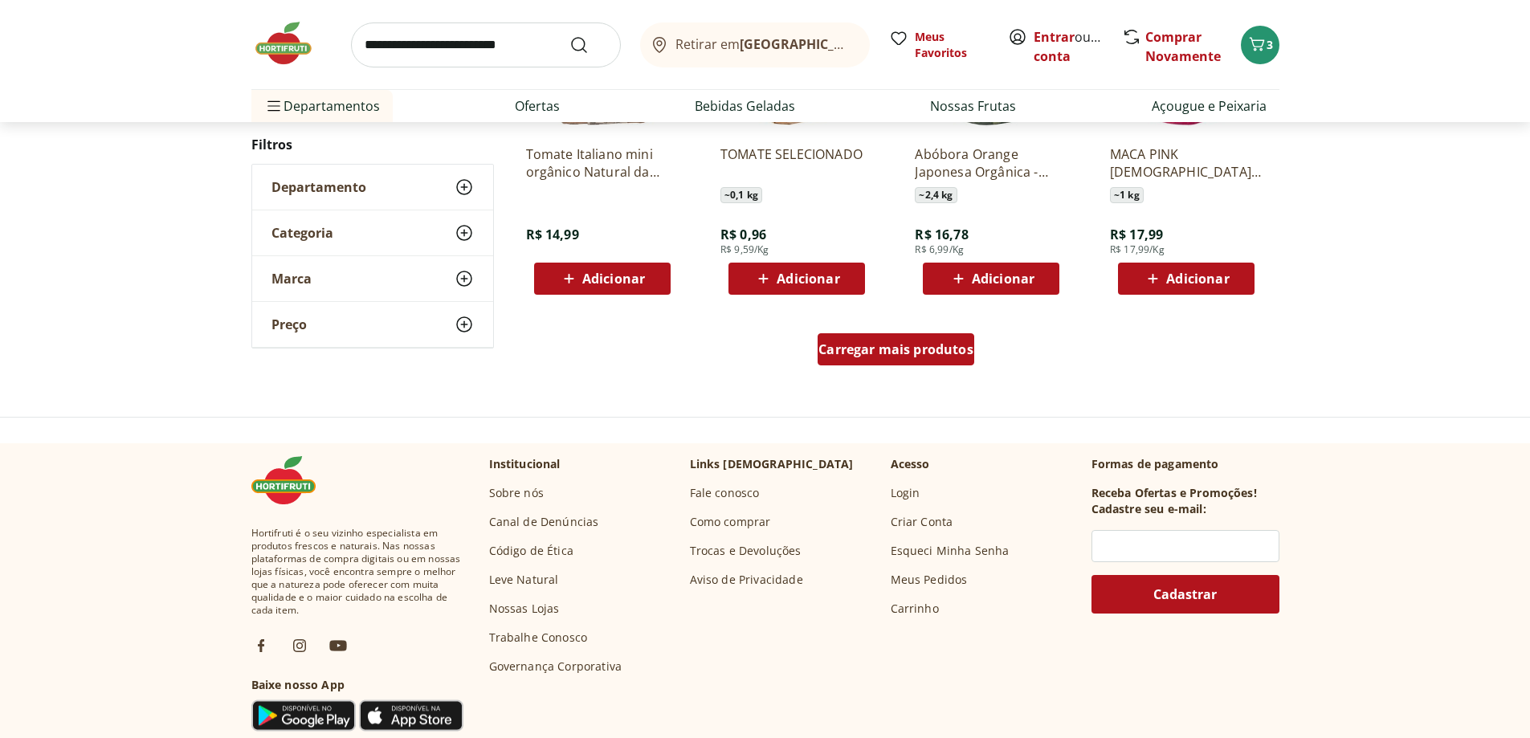
click at [966, 349] on span "Carregar mais produtos" at bounding box center [896, 349] width 155 height 13
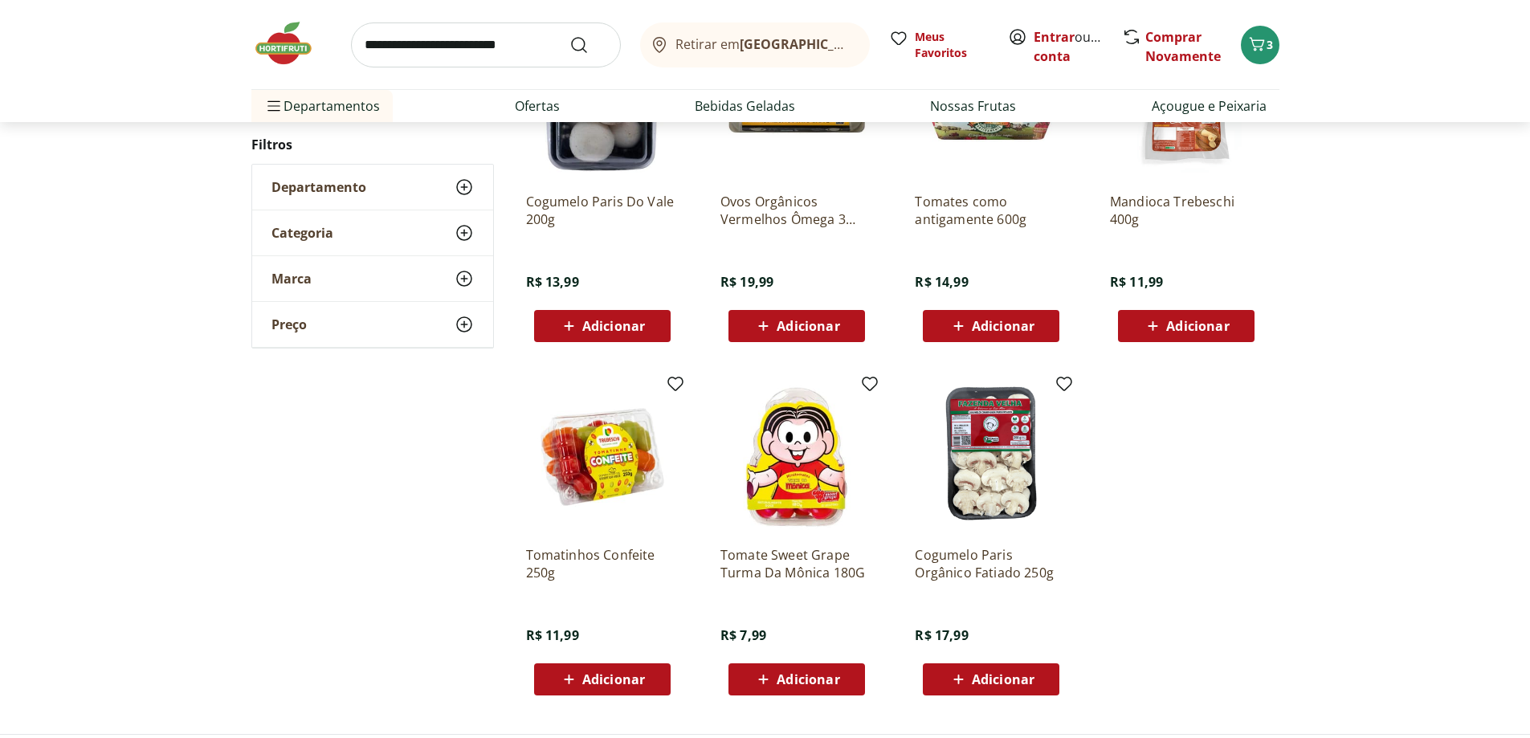
scroll to position [768, 0]
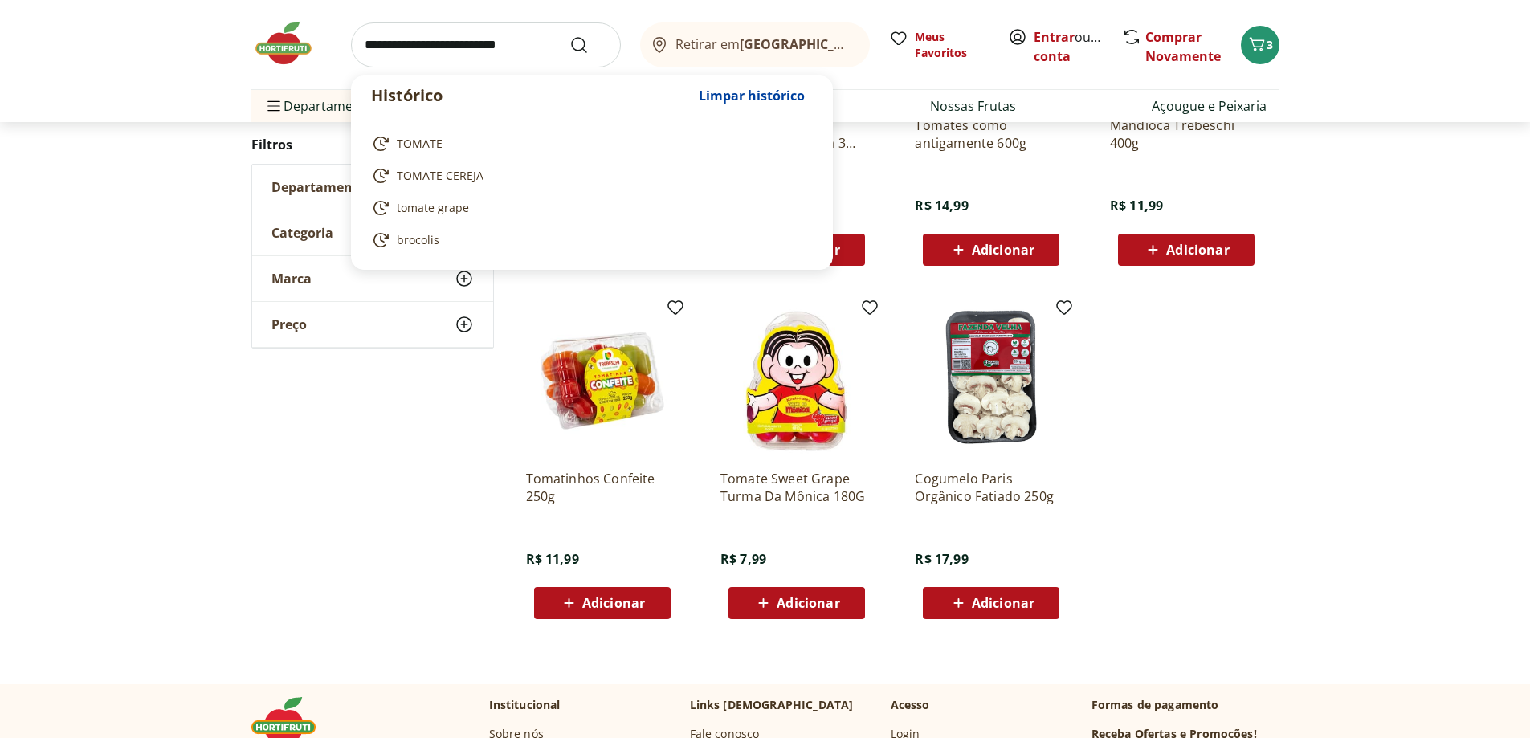
click at [472, 37] on input "search" at bounding box center [486, 44] width 270 height 45
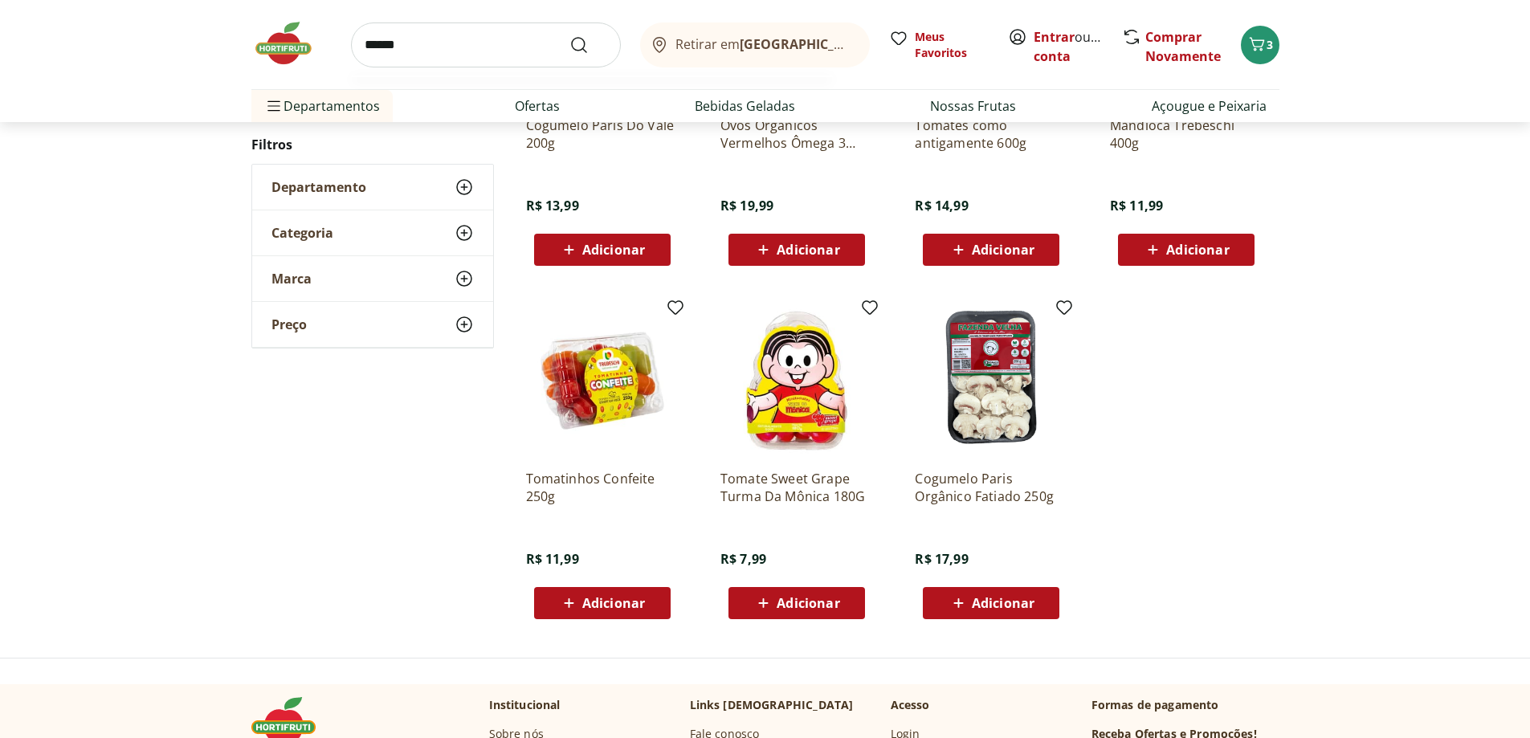
type input "******"
click at [569, 35] on button "Submit Search" at bounding box center [588, 44] width 39 height 19
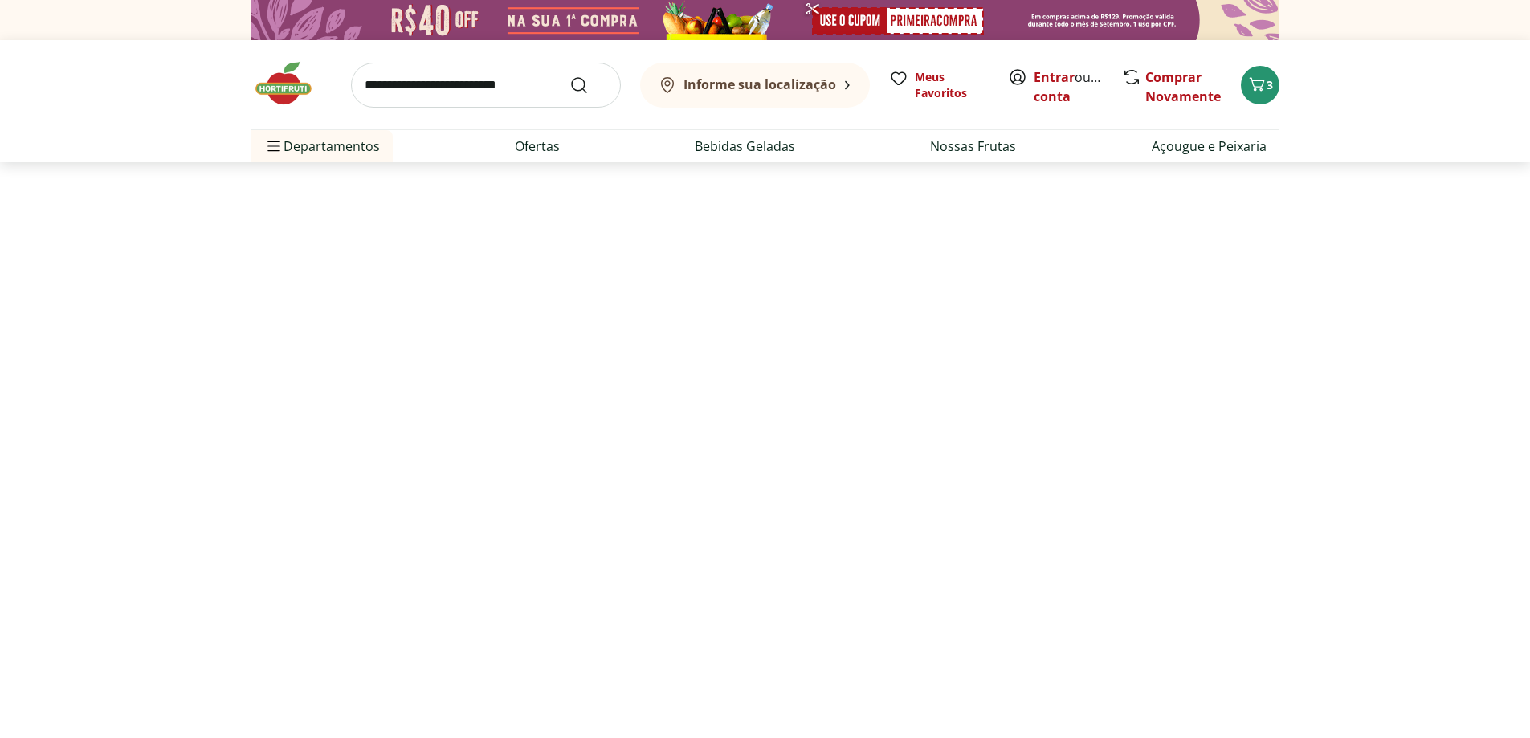
select select "**********"
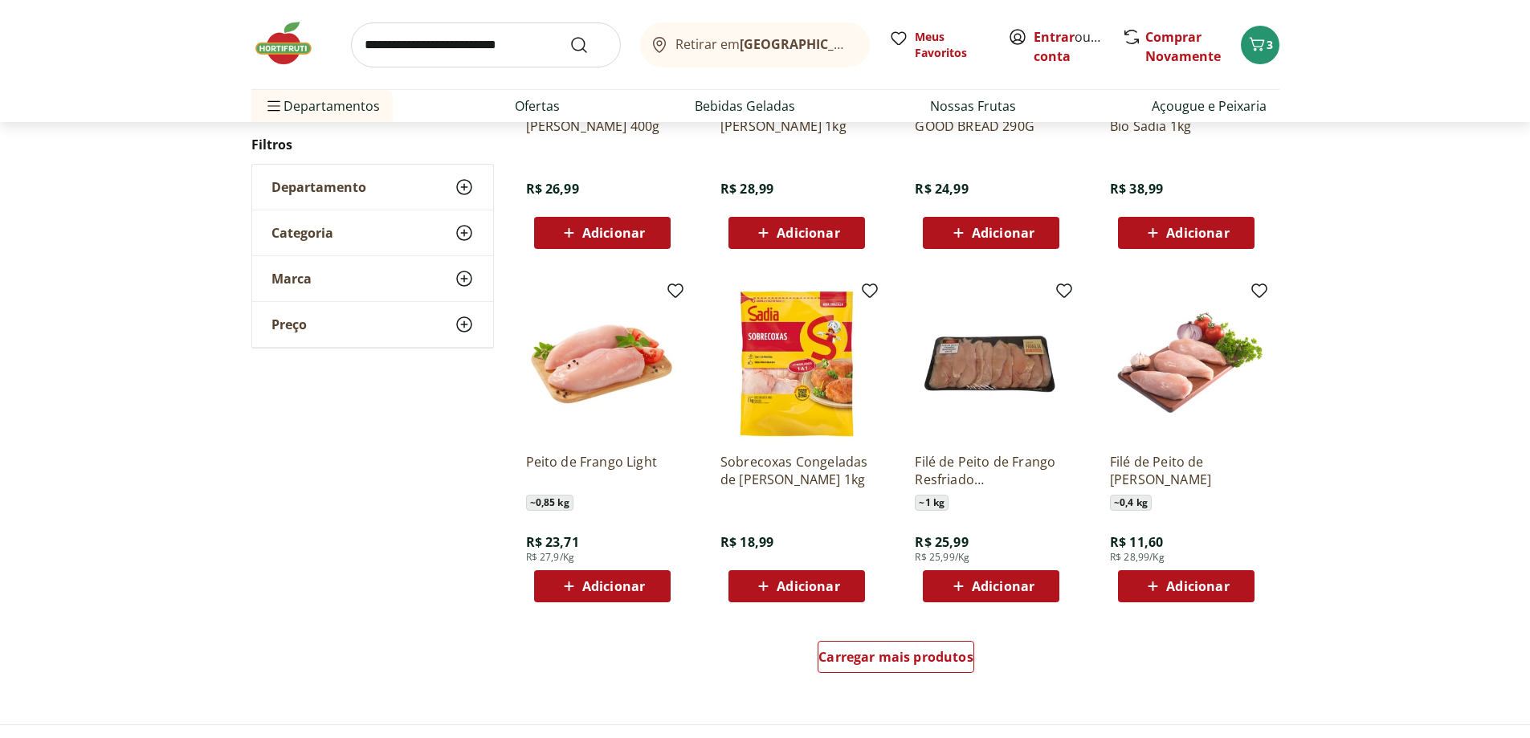
scroll to position [803, 0]
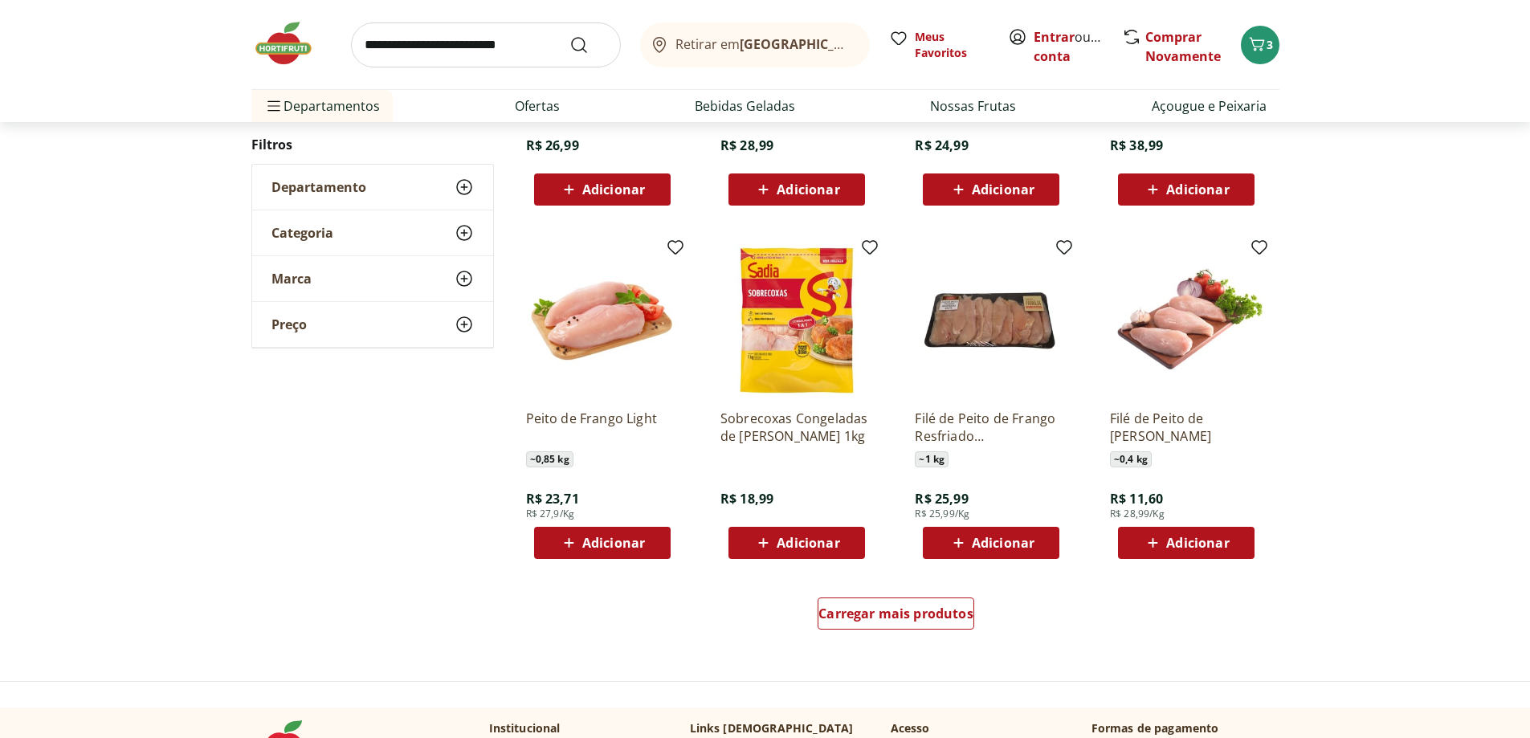
click at [852, 532] on button "Adicionar" at bounding box center [797, 543] width 137 height 32
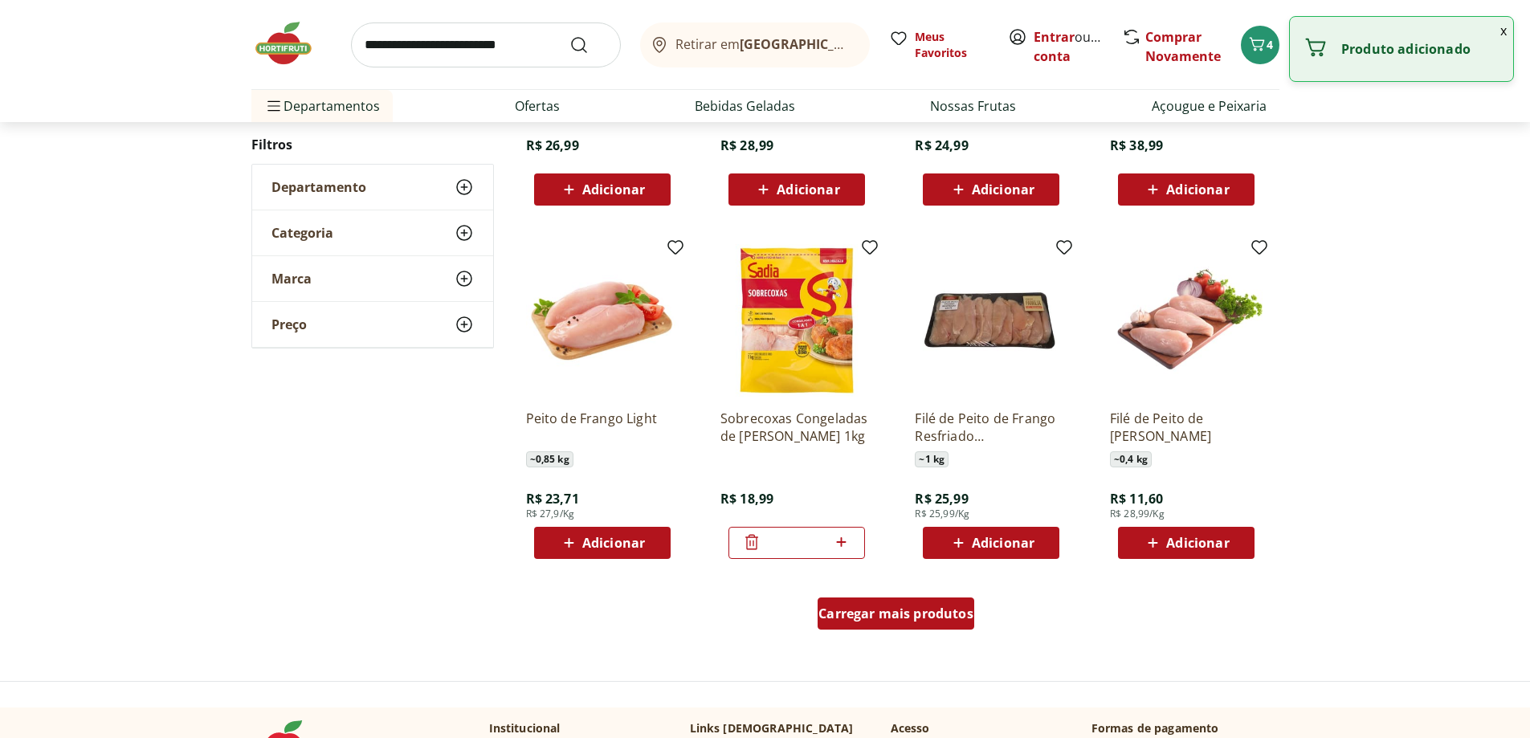
click at [878, 619] on span "Carregar mais produtos" at bounding box center [896, 613] width 155 height 13
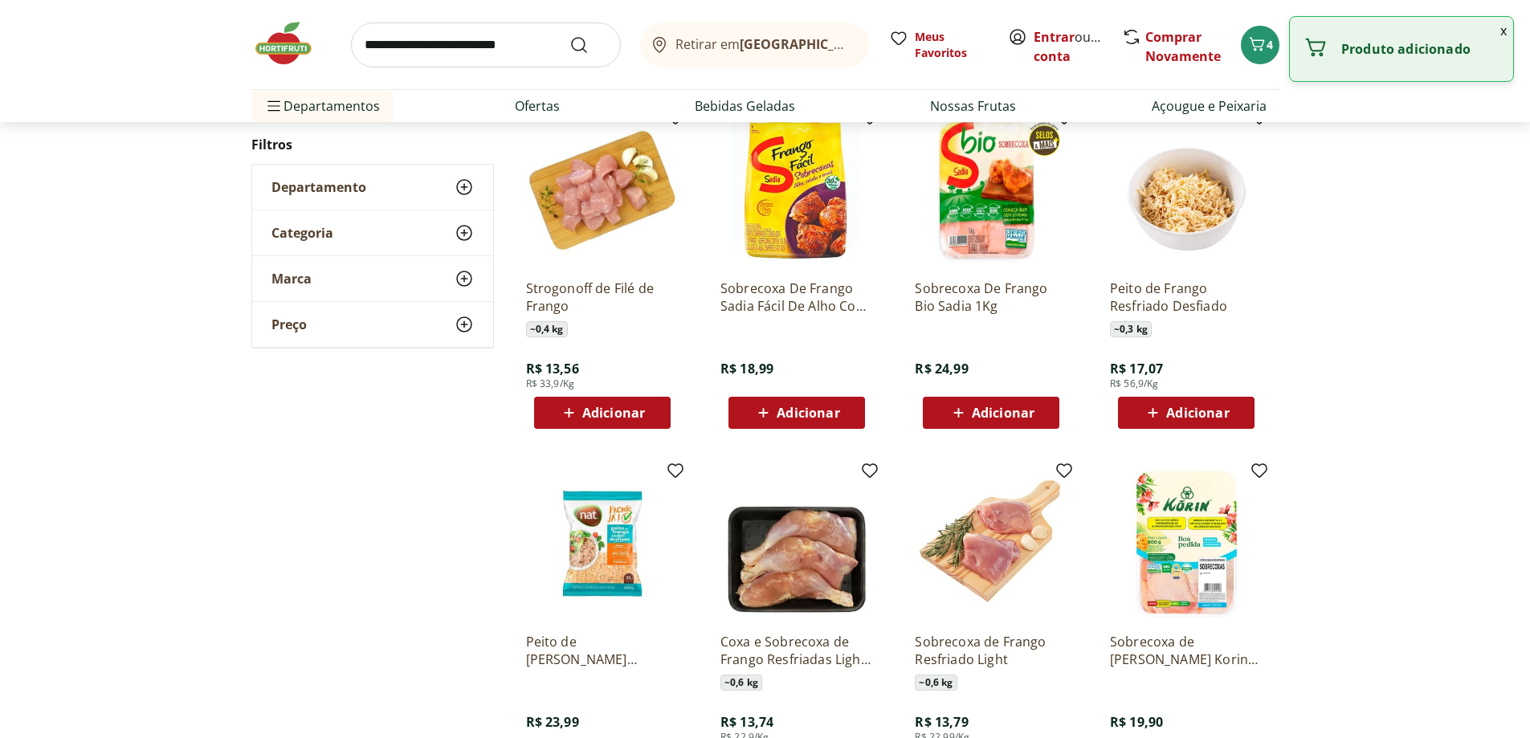
scroll to position [1285, 0]
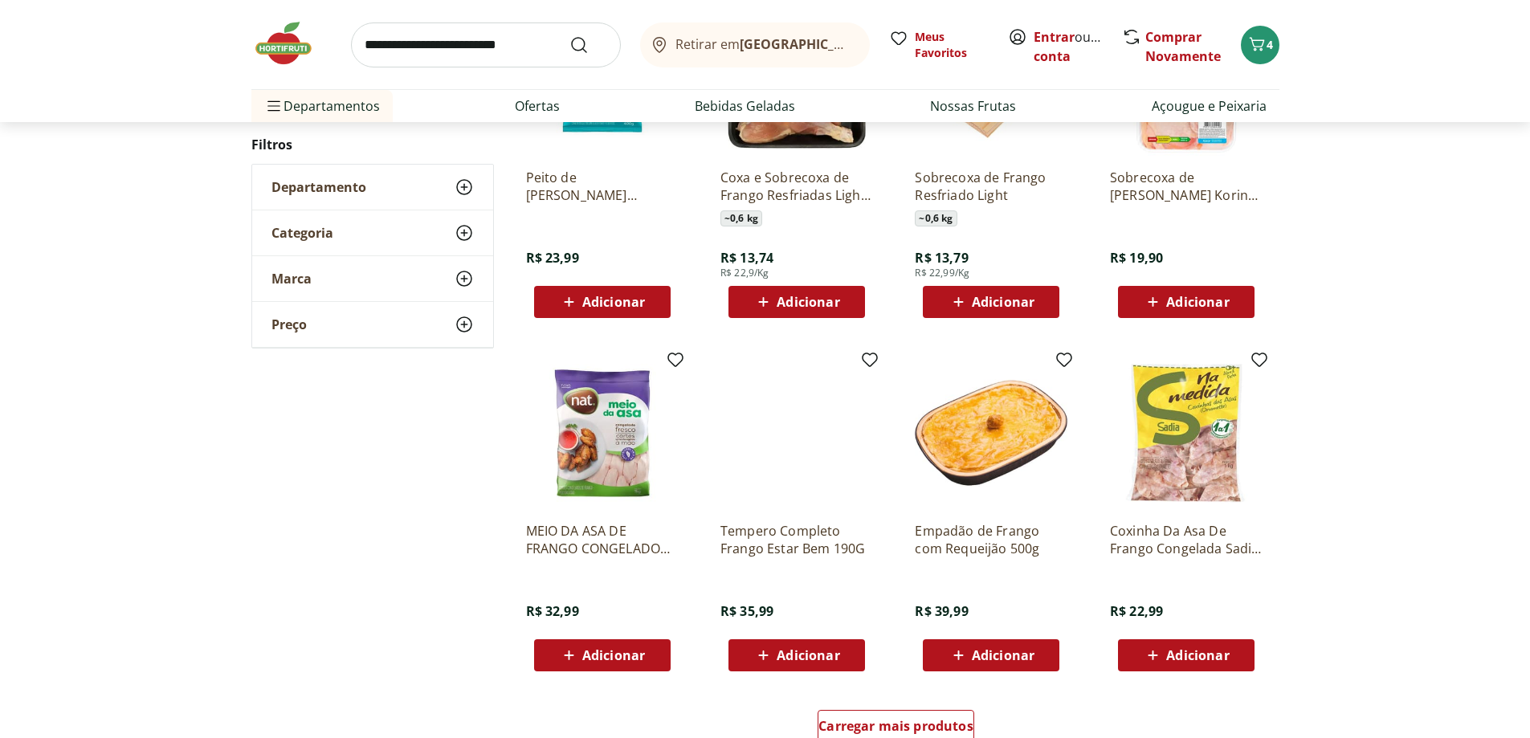
scroll to position [803, 0]
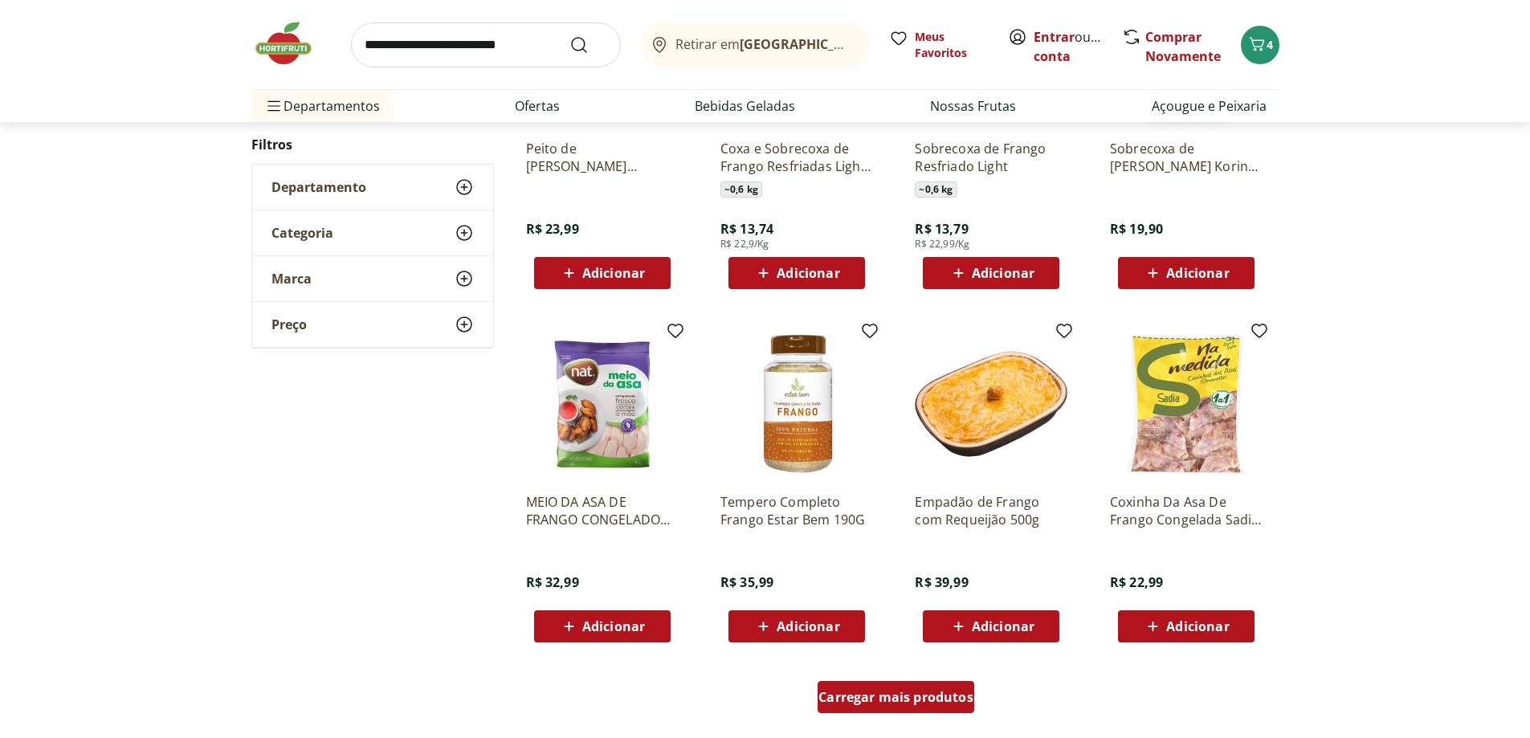
click at [965, 695] on span "Carregar mais produtos" at bounding box center [896, 697] width 155 height 13
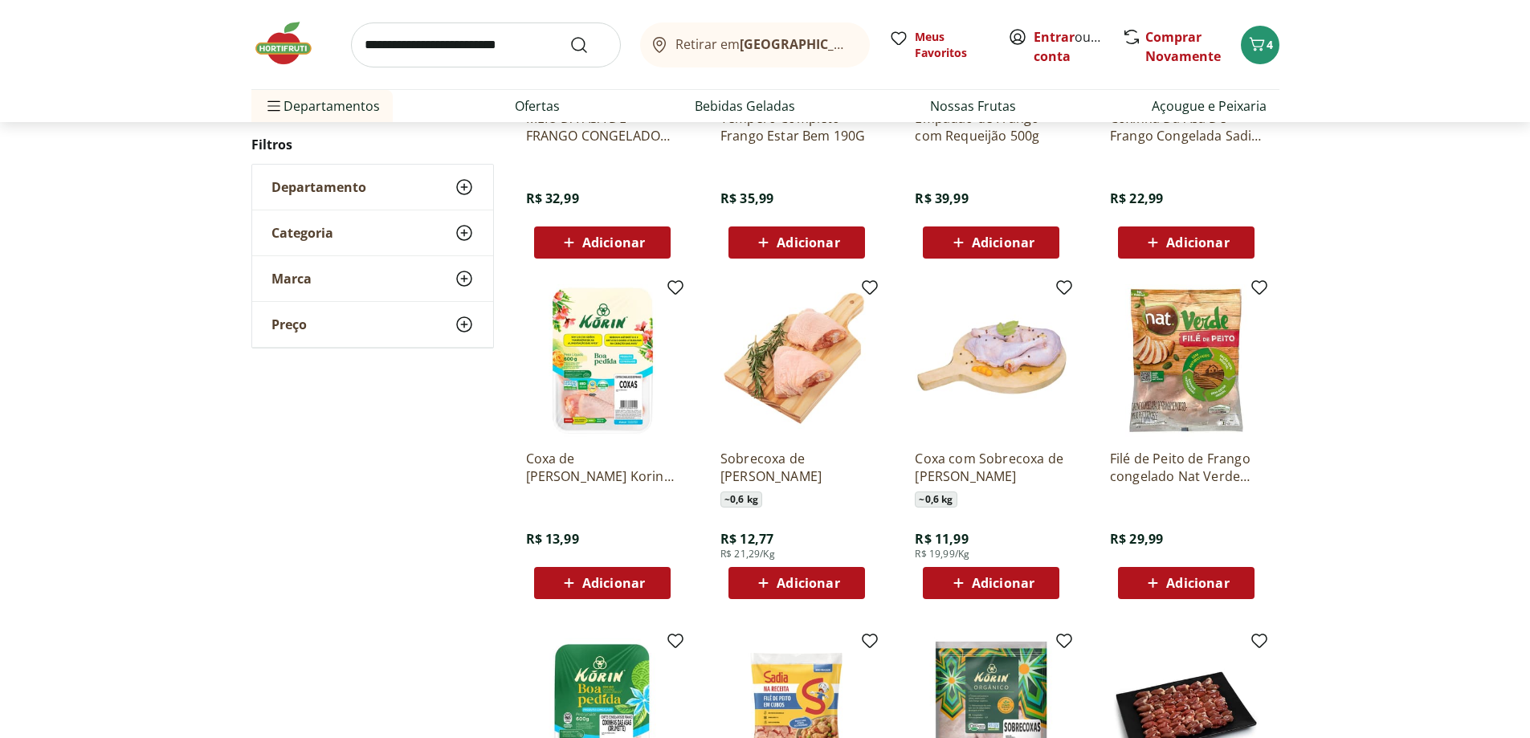
scroll to position [1496, 0]
